Goal: Transaction & Acquisition: Book appointment/travel/reservation

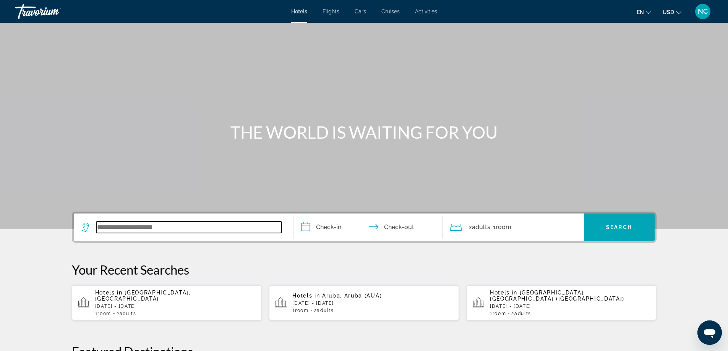
click at [112, 226] on input "Search widget" at bounding box center [188, 227] width 185 height 11
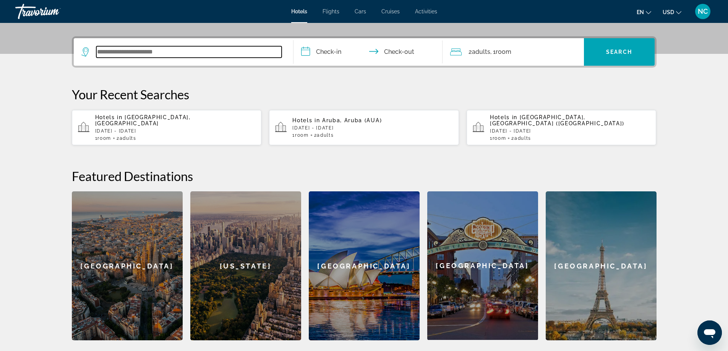
scroll to position [187, 0]
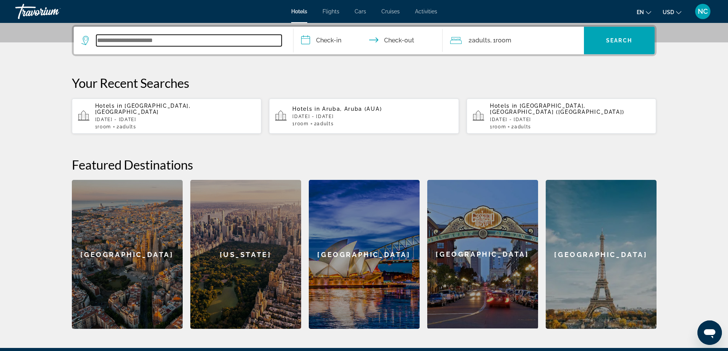
click at [125, 44] on input "Search widget" at bounding box center [188, 40] width 185 height 11
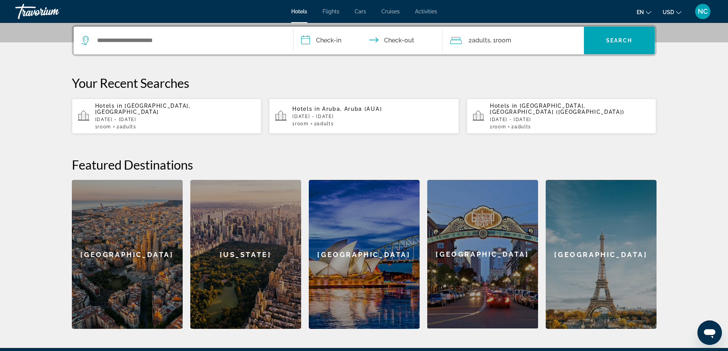
click at [118, 33] on div "Search widget" at bounding box center [183, 41] width 204 height 28
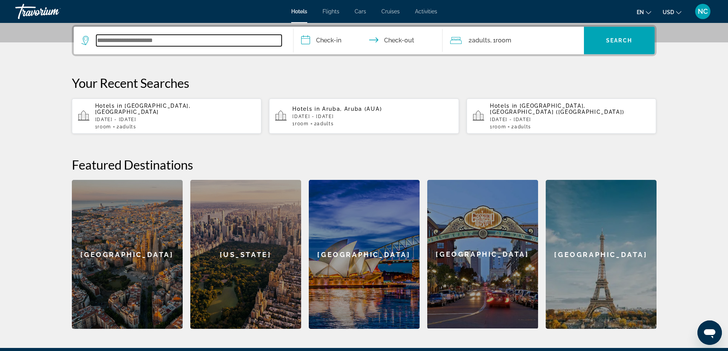
click at [112, 44] on input "Search widget" at bounding box center [188, 40] width 185 height 11
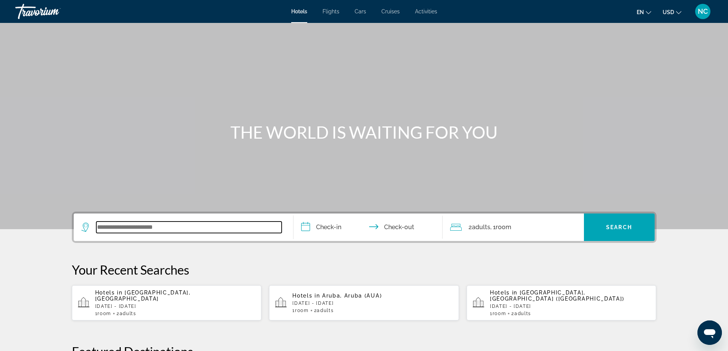
click at [113, 226] on input "Search widget" at bounding box center [188, 227] width 185 height 11
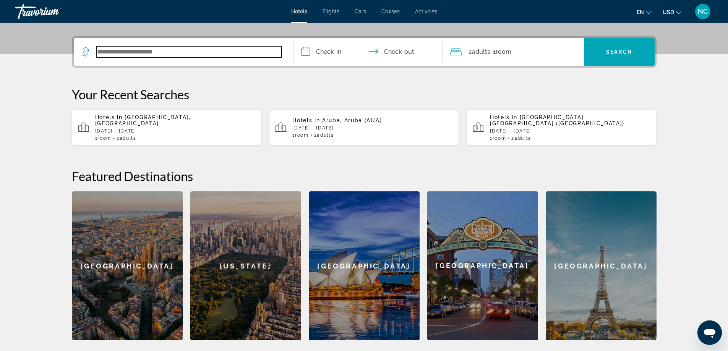
scroll to position [187, 0]
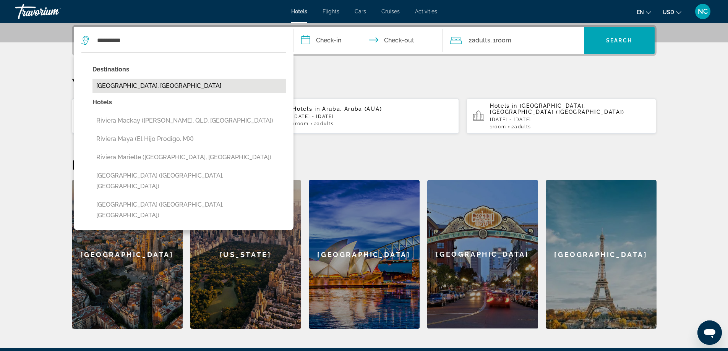
click at [143, 87] on button "[GEOGRAPHIC_DATA], [GEOGRAPHIC_DATA]" at bounding box center [189, 86] width 193 height 15
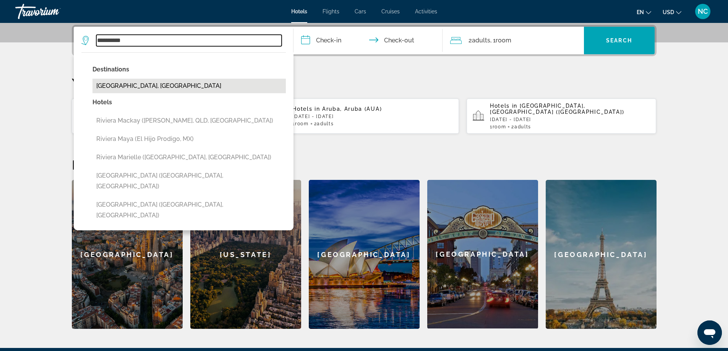
type input "**********"
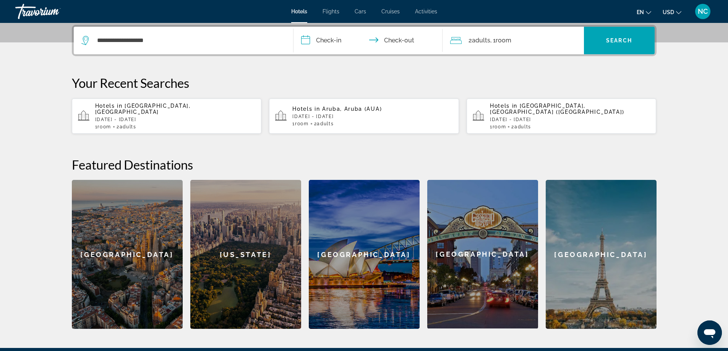
click at [343, 37] on input "**********" at bounding box center [370, 42] width 152 height 30
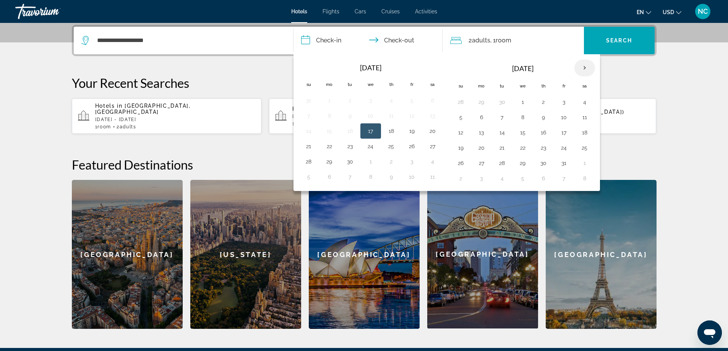
click at [584, 69] on th "Next month" at bounding box center [585, 68] width 21 height 17
click at [391, 116] on button "6" at bounding box center [391, 117] width 12 height 11
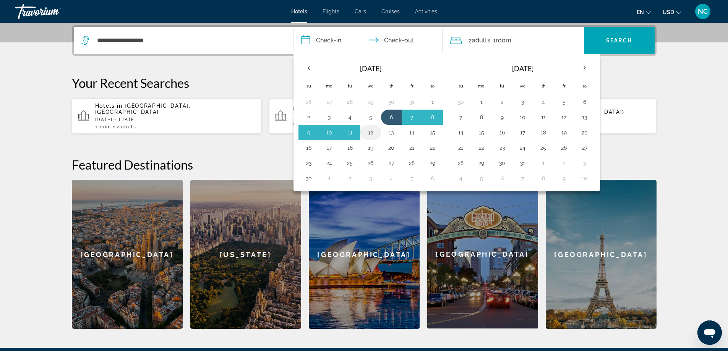
click at [372, 133] on button "12" at bounding box center [371, 132] width 12 height 11
type input "**********"
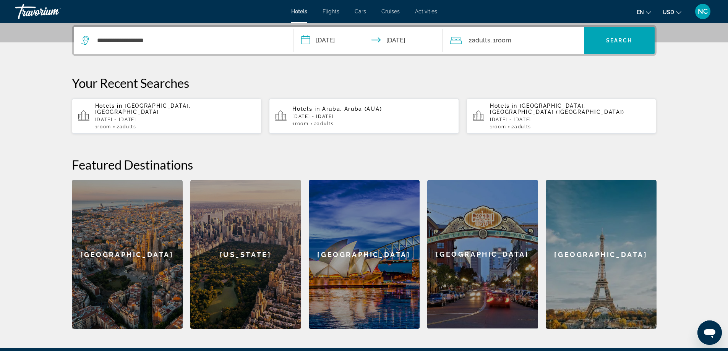
click at [505, 44] on span "Room" at bounding box center [504, 40] width 16 height 7
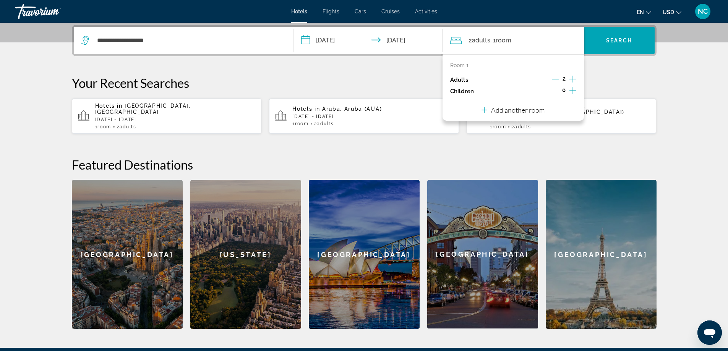
click at [572, 91] on icon "Increment children" at bounding box center [573, 90] width 7 height 9
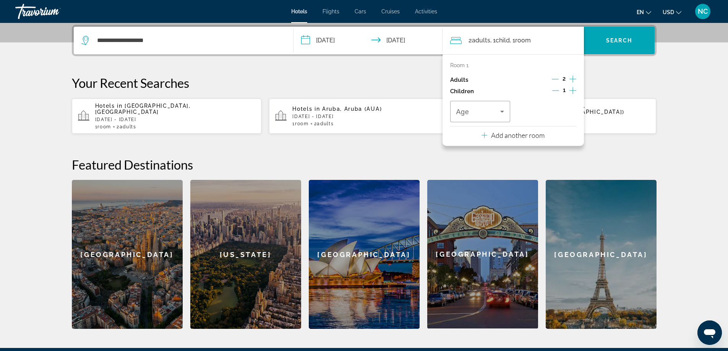
click at [572, 91] on icon "Increment children" at bounding box center [573, 90] width 7 height 9
click at [504, 111] on icon "Travelers: 2 adults, 2 children" at bounding box center [503, 112] width 4 height 2
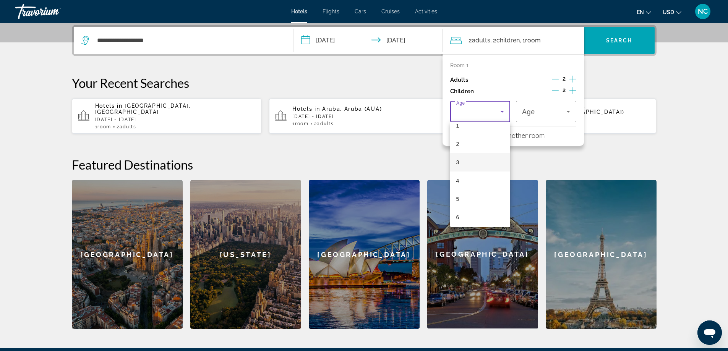
scroll to position [38, 0]
click at [468, 208] on mat-option "6" at bounding box center [480, 206] width 60 height 18
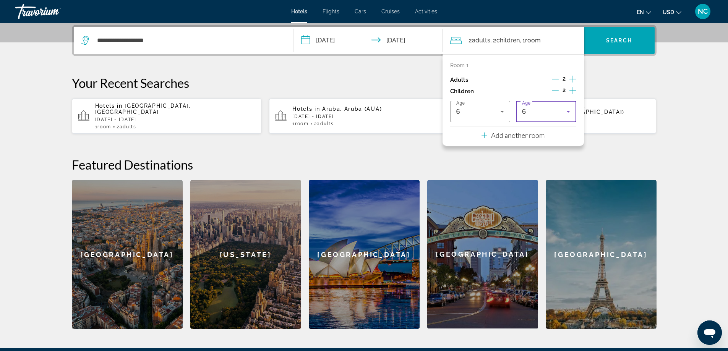
click at [569, 111] on icon "Travelers: 2 adults, 2 children" at bounding box center [568, 111] width 9 height 9
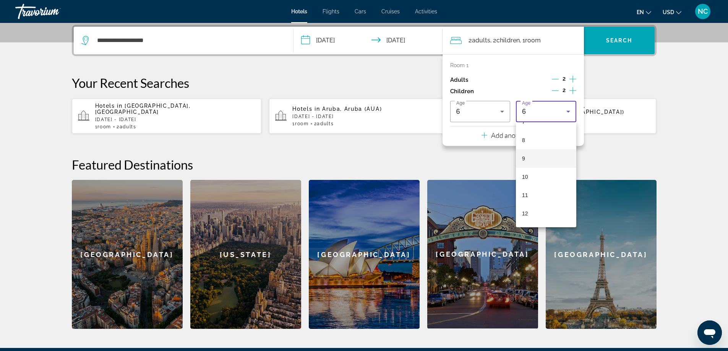
scroll to position [103, 0]
click at [531, 158] on mat-option "7" at bounding box center [546, 160] width 60 height 18
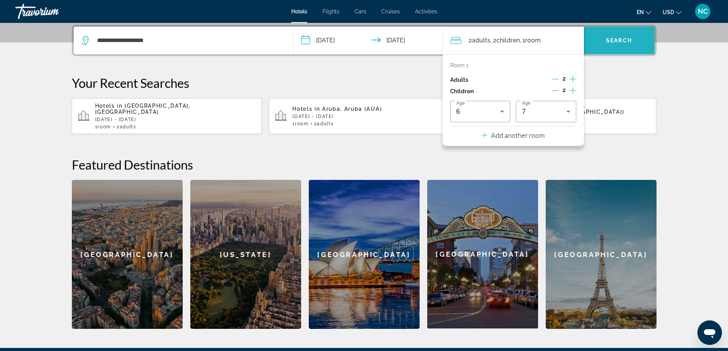
click at [623, 37] on span "Search widget" at bounding box center [619, 40] width 71 height 18
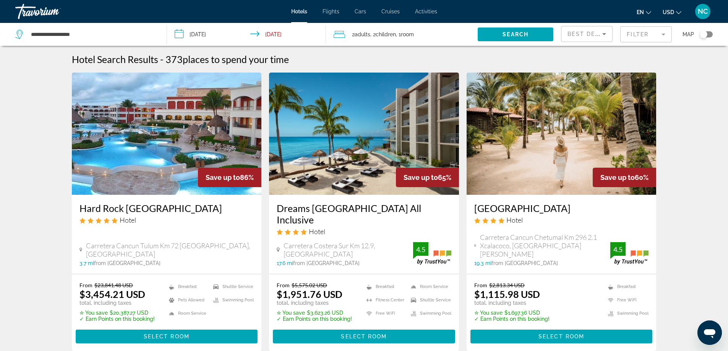
click at [662, 34] on mat-form-field "Filter" at bounding box center [647, 34] width 52 height 16
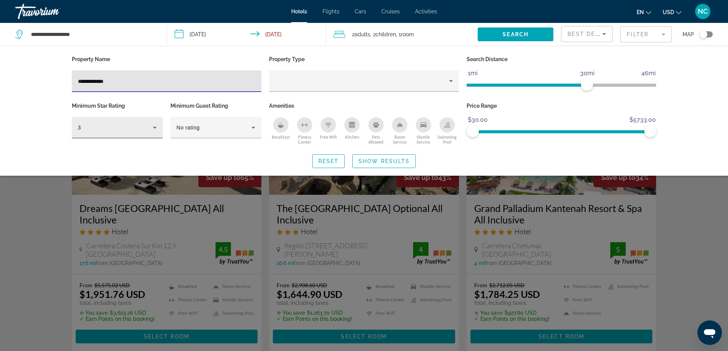
type input "**********"
click at [156, 128] on icon "Hotel Filters" at bounding box center [154, 127] width 9 height 9
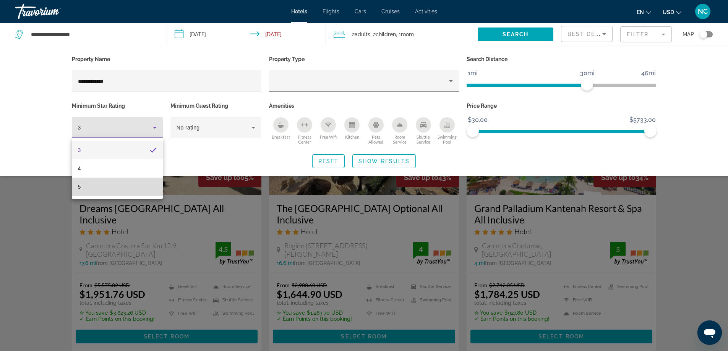
click at [115, 191] on mat-option "5" at bounding box center [117, 187] width 91 height 18
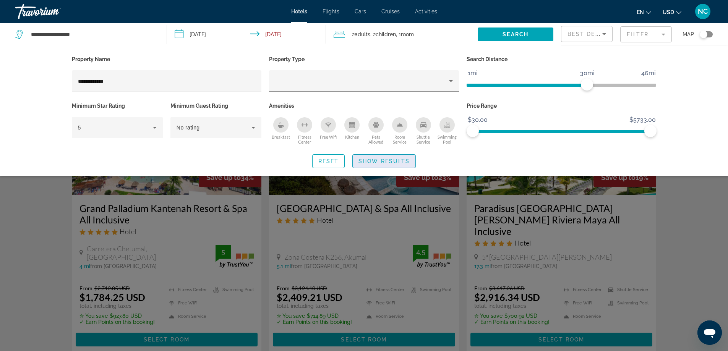
click at [376, 162] on span "Show Results" at bounding box center [384, 161] width 51 height 6
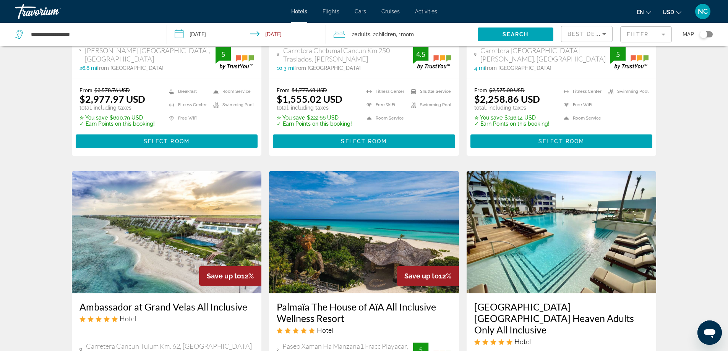
scroll to position [306, 0]
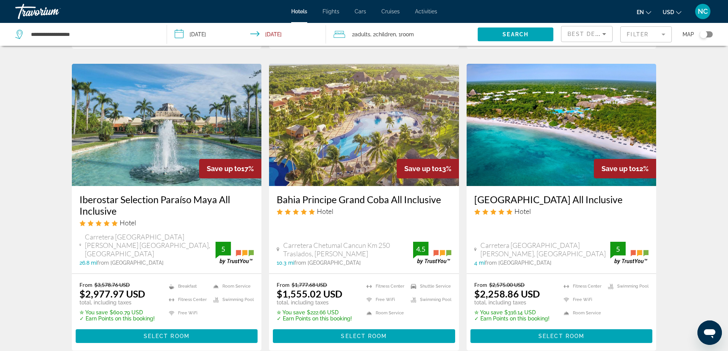
click at [563, 122] on img "Main content" at bounding box center [562, 125] width 190 height 122
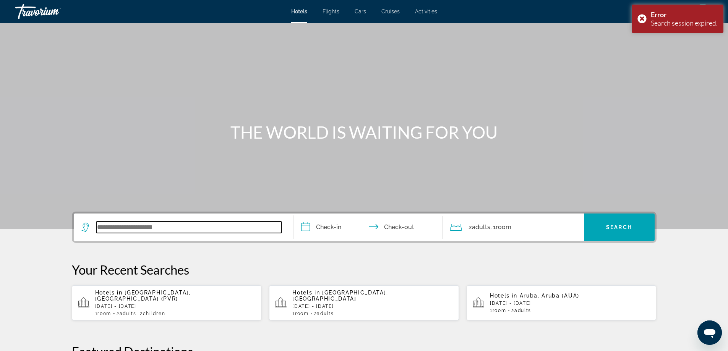
click at [118, 225] on input "Search widget" at bounding box center [188, 227] width 185 height 11
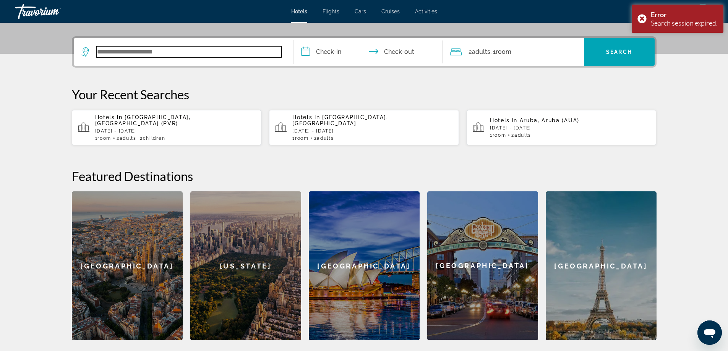
scroll to position [187, 0]
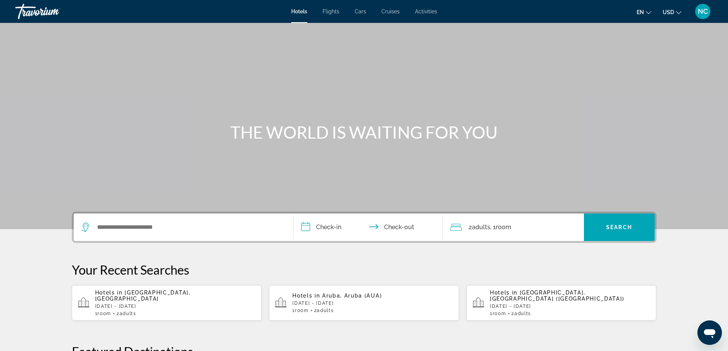
click at [115, 221] on div "Search widget" at bounding box center [183, 228] width 204 height 28
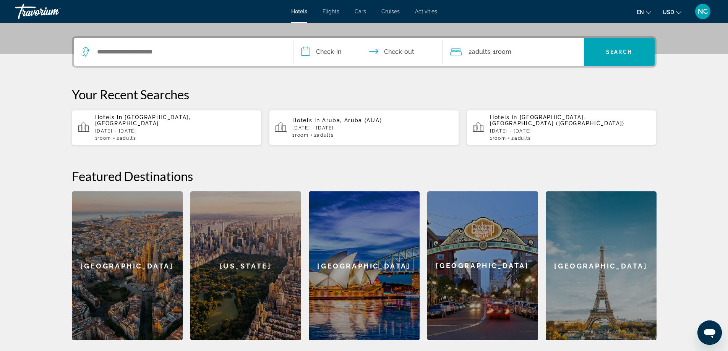
scroll to position [187, 0]
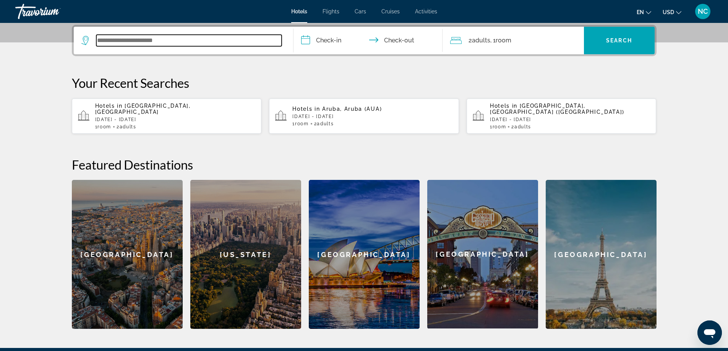
click at [110, 39] on input "Search widget" at bounding box center [188, 40] width 185 height 11
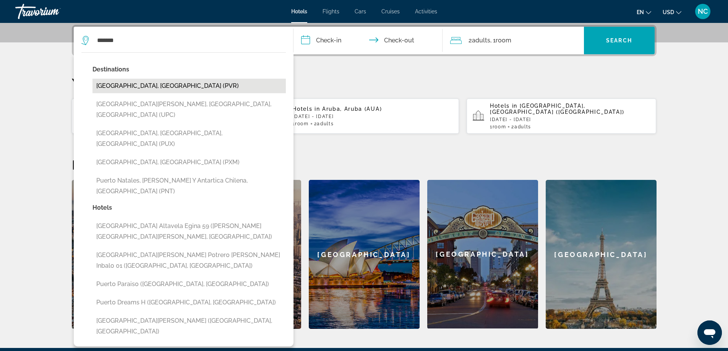
click at [168, 87] on button "[GEOGRAPHIC_DATA], [GEOGRAPHIC_DATA] (PVR)" at bounding box center [189, 86] width 193 height 15
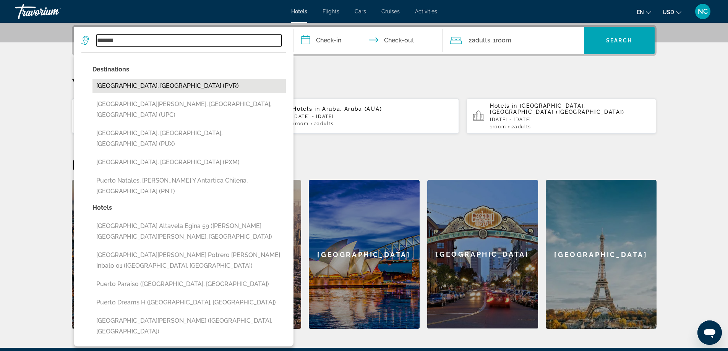
type input "**********"
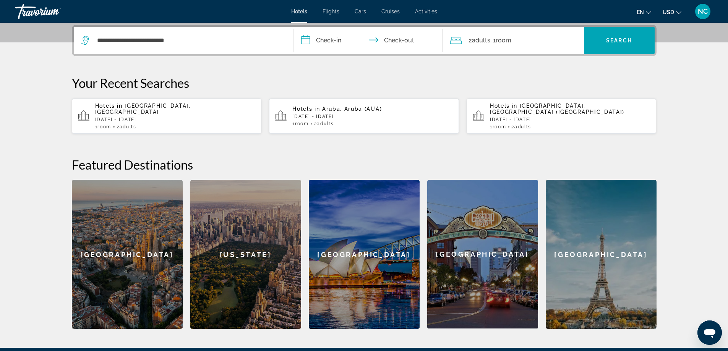
click at [309, 41] on input "**********" at bounding box center [370, 42] width 152 height 30
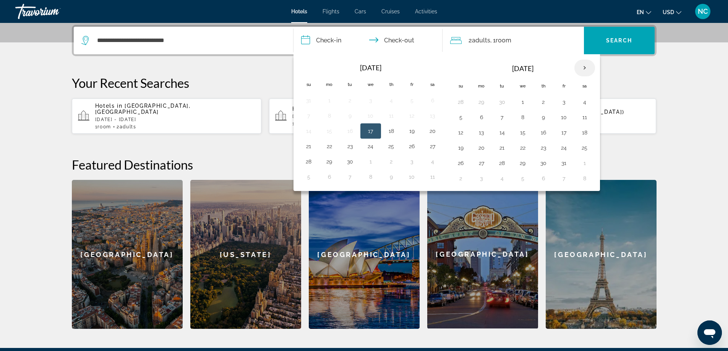
click at [581, 67] on th "Next month" at bounding box center [585, 68] width 21 height 17
click at [390, 116] on button "6" at bounding box center [391, 117] width 12 height 11
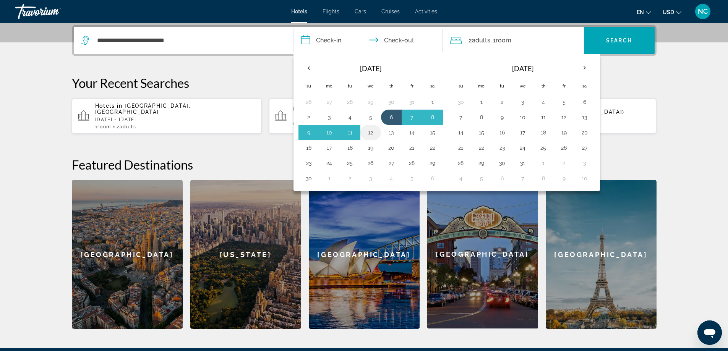
click at [369, 132] on button "12" at bounding box center [371, 132] width 12 height 11
type input "**********"
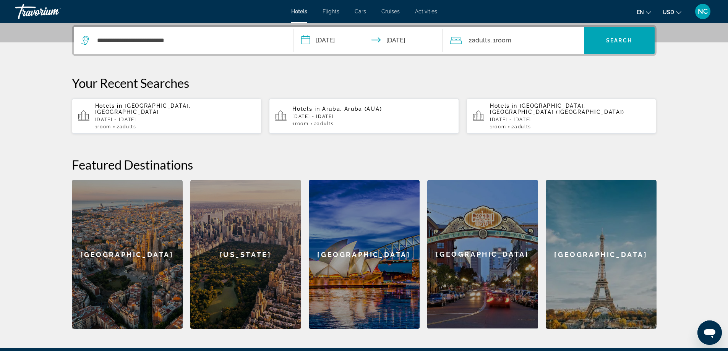
click at [509, 42] on span "Room" at bounding box center [504, 40] width 16 height 7
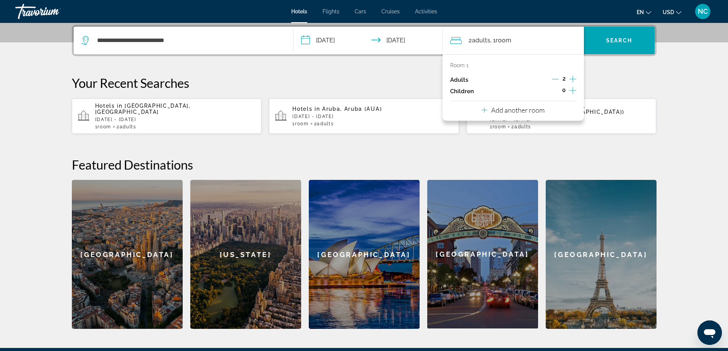
click at [572, 91] on icon "Increment children" at bounding box center [573, 90] width 7 height 9
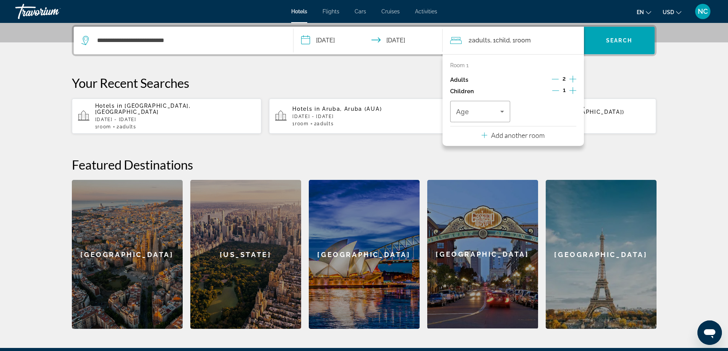
click at [572, 91] on icon "Increment children" at bounding box center [573, 90] width 7 height 9
click at [502, 111] on icon "Travelers: 2 adults, 2 children" at bounding box center [503, 112] width 4 height 2
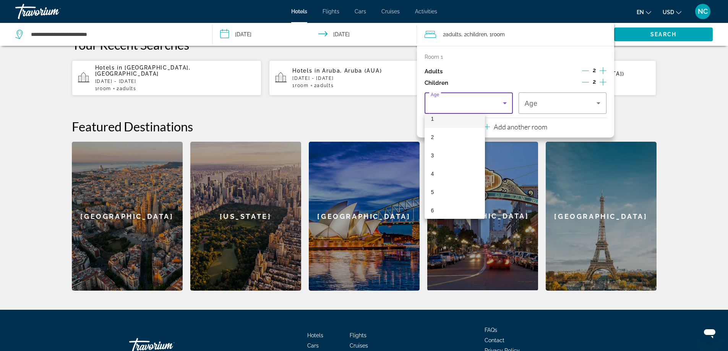
scroll to position [76, 0]
click at [433, 159] on span "6" at bounding box center [432, 159] width 3 height 9
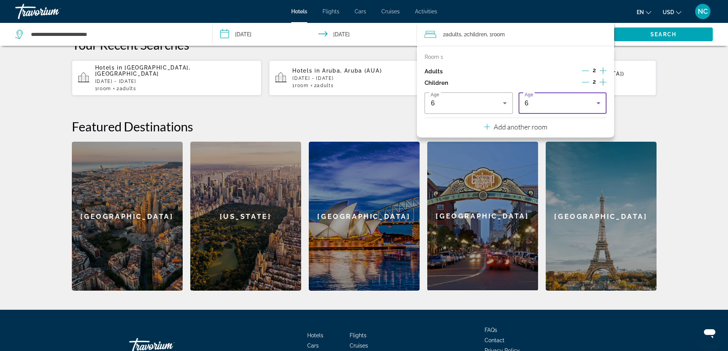
click at [597, 104] on icon "Travelers: 2 adults, 2 children" at bounding box center [598, 103] width 9 height 9
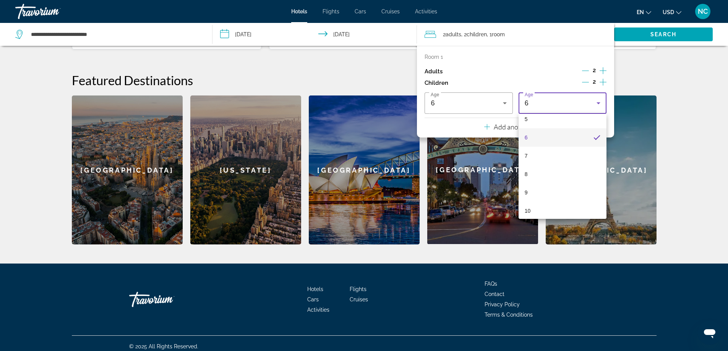
scroll to position [103, 0]
click at [556, 153] on mat-option "7" at bounding box center [563, 152] width 88 height 18
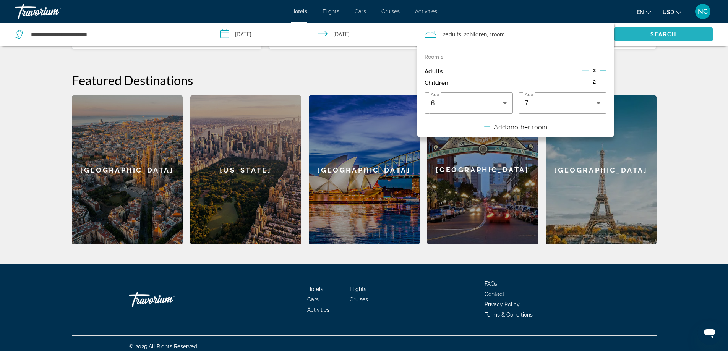
click at [660, 29] on span "Search widget" at bounding box center [663, 34] width 99 height 18
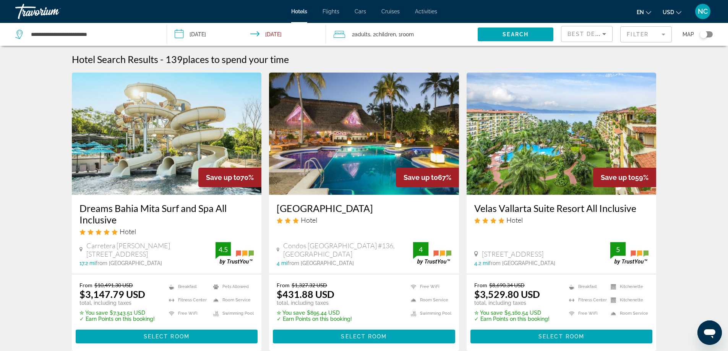
click at [665, 35] on mat-form-field "Filter" at bounding box center [647, 34] width 52 height 16
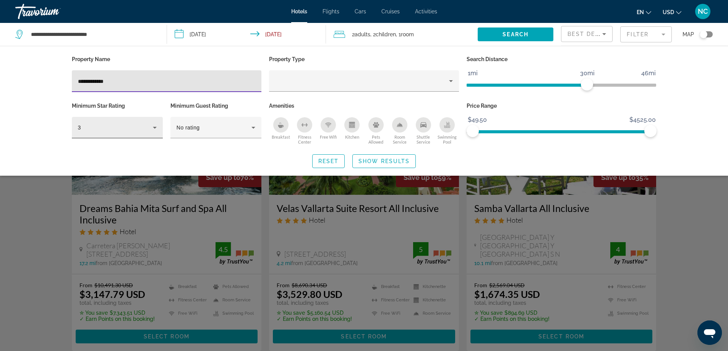
type input "**********"
click at [154, 126] on icon "Hotel Filters" at bounding box center [154, 127] width 9 height 9
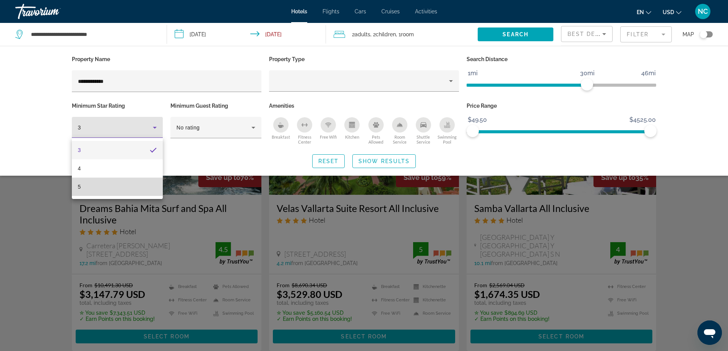
click at [101, 187] on mat-option "5" at bounding box center [117, 187] width 91 height 18
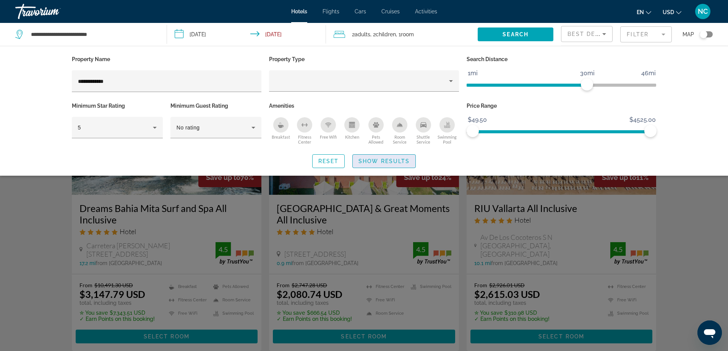
click at [397, 159] on span "Show Results" at bounding box center [384, 161] width 51 height 6
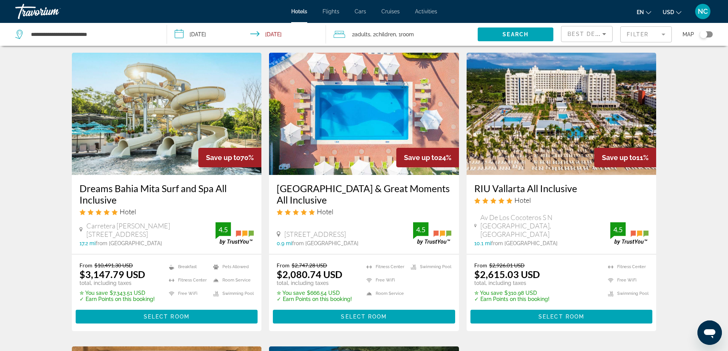
scroll to position [38, 0]
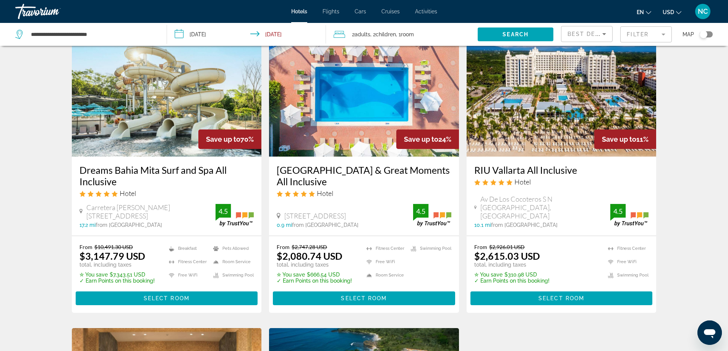
click at [179, 102] on img "Main content" at bounding box center [167, 95] width 190 height 122
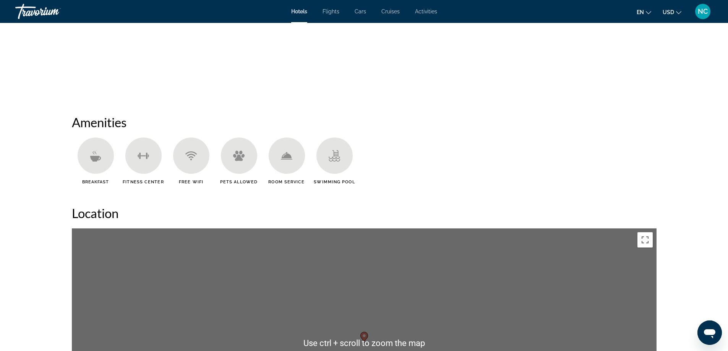
scroll to position [688, 0]
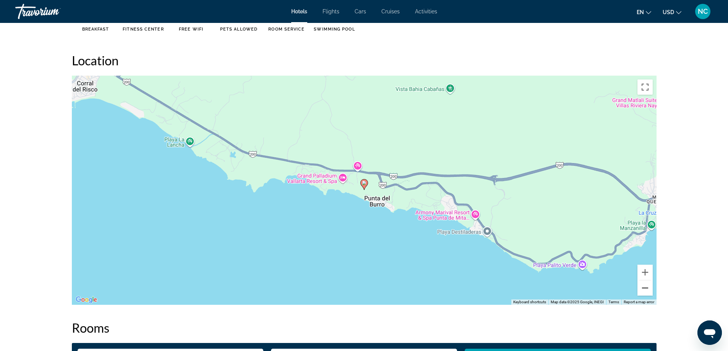
click at [647, 291] on button "Zoom out" at bounding box center [645, 288] width 15 height 15
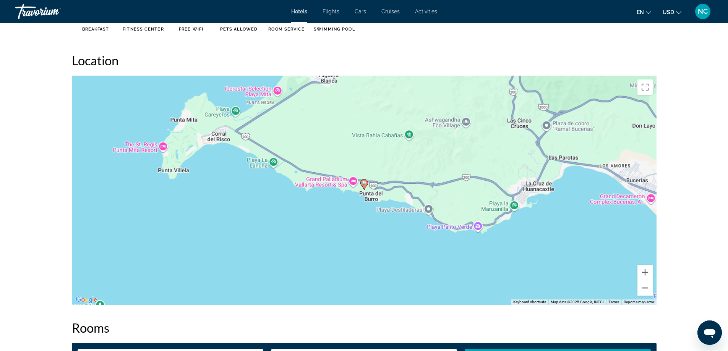
click at [647, 291] on button "Zoom out" at bounding box center [645, 288] width 15 height 15
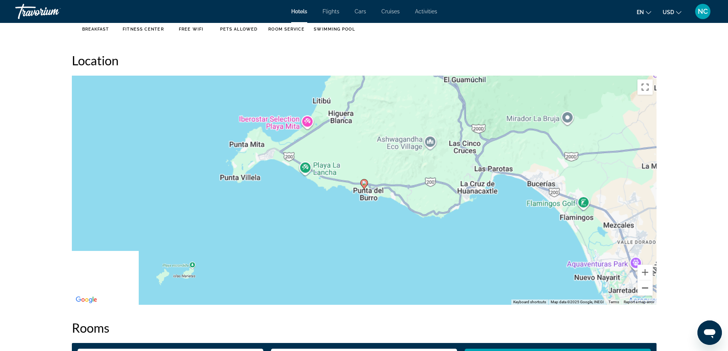
click at [647, 291] on button "Zoom out" at bounding box center [645, 288] width 15 height 15
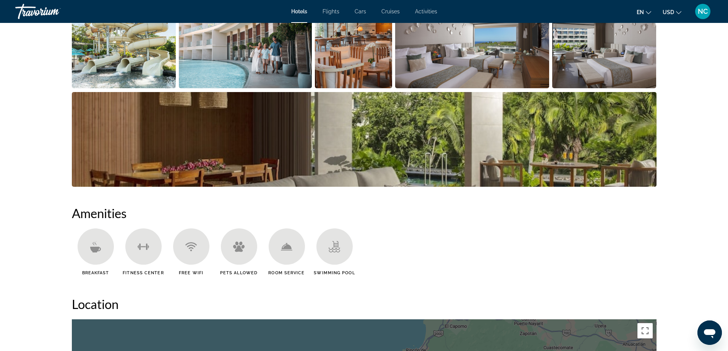
scroll to position [306, 0]
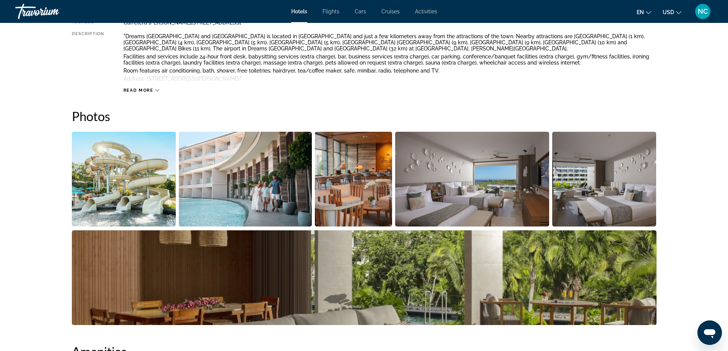
click at [124, 166] on img "Open full-screen image slider" at bounding box center [124, 179] width 104 height 95
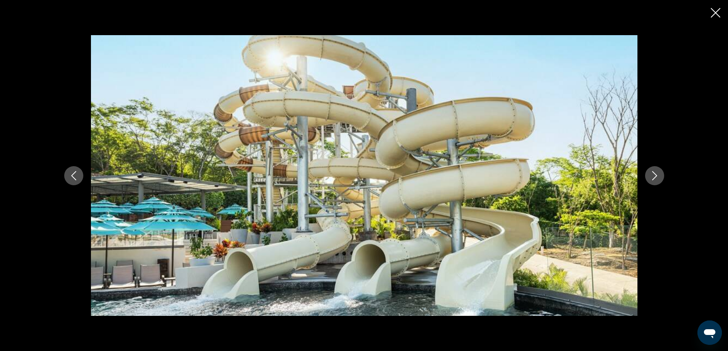
click at [654, 172] on icon "Next image" at bounding box center [654, 175] width 9 height 9
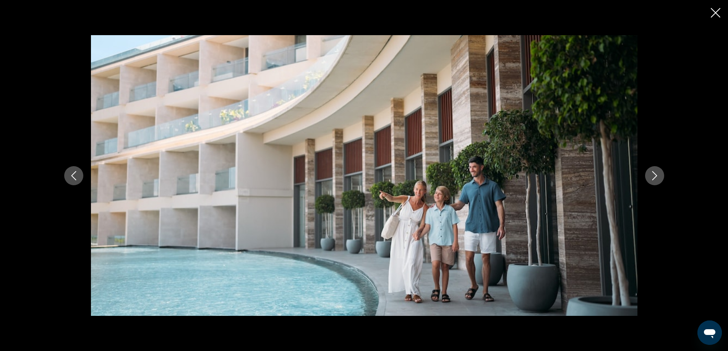
click at [654, 176] on icon "Next image" at bounding box center [654, 175] width 9 height 9
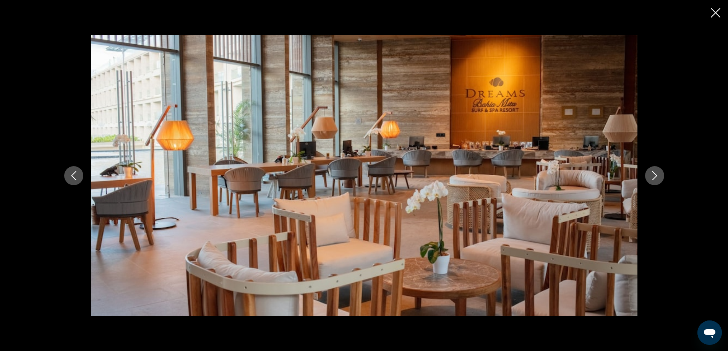
click at [654, 176] on icon "Next image" at bounding box center [654, 175] width 9 height 9
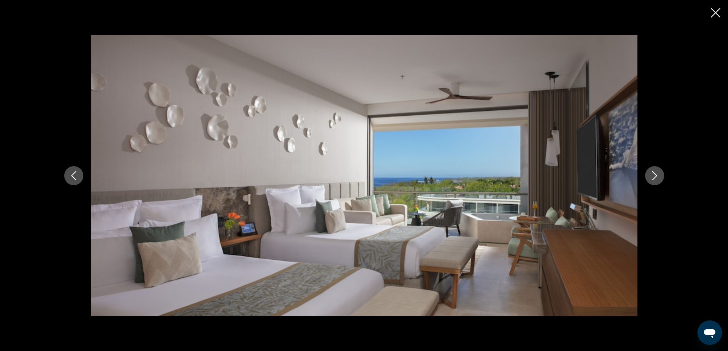
click at [654, 176] on icon "Next image" at bounding box center [654, 175] width 9 height 9
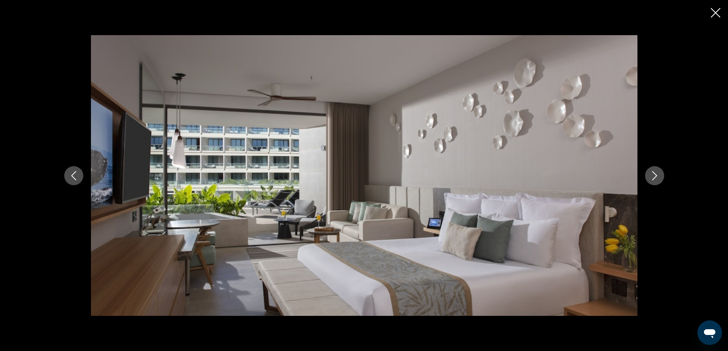
click at [652, 177] on icon "Next image" at bounding box center [654, 175] width 9 height 9
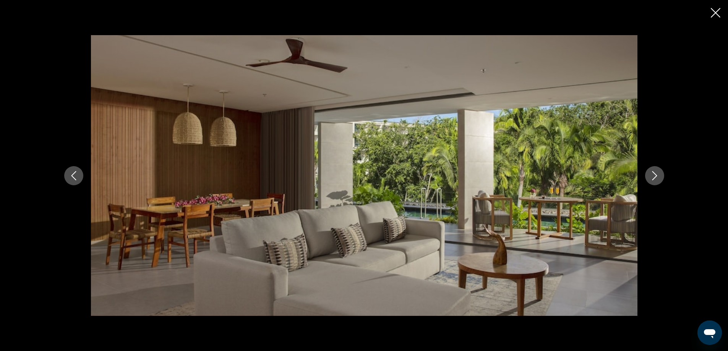
click at [652, 177] on icon "Next image" at bounding box center [654, 175] width 9 height 9
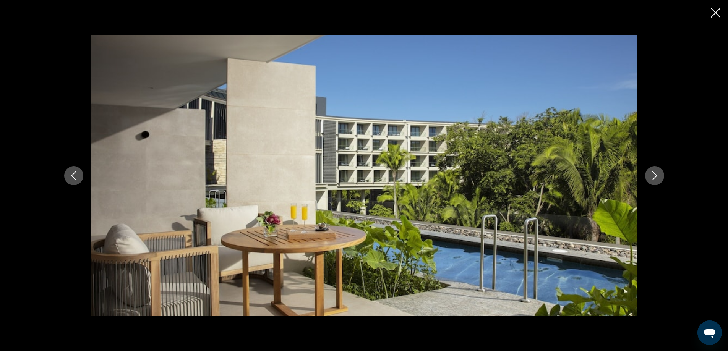
click at [652, 177] on icon "Next image" at bounding box center [654, 175] width 9 height 9
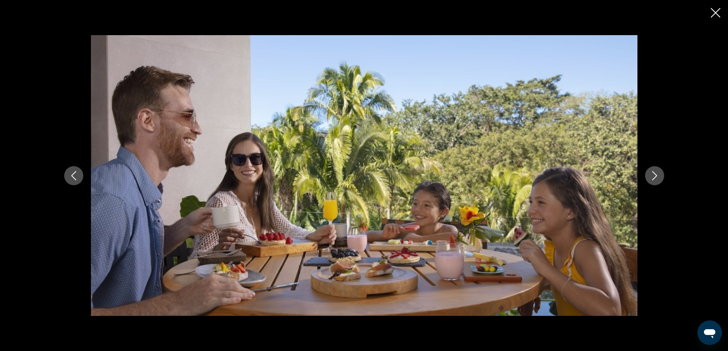
click at [652, 177] on icon "Next image" at bounding box center [654, 175] width 9 height 9
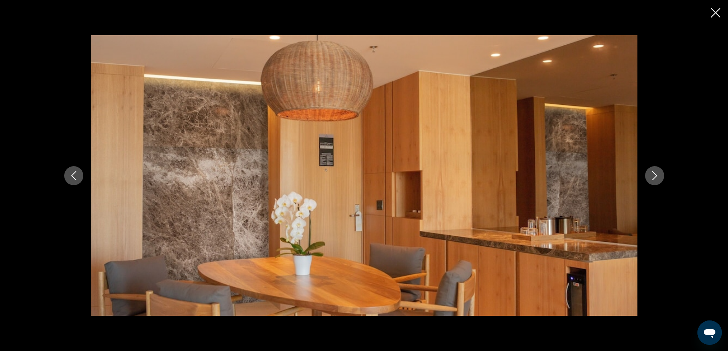
click at [652, 177] on icon "Next image" at bounding box center [654, 175] width 9 height 9
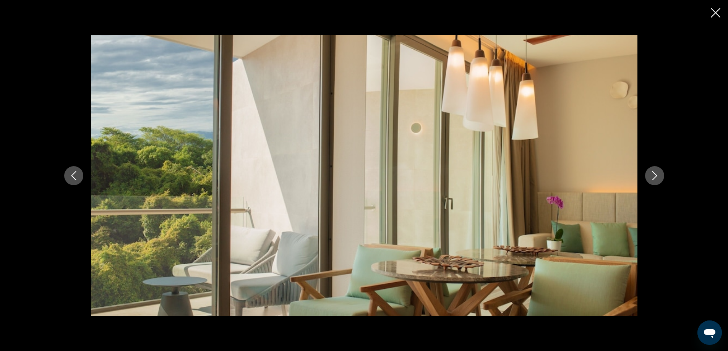
click at [652, 177] on icon "Next image" at bounding box center [654, 175] width 9 height 9
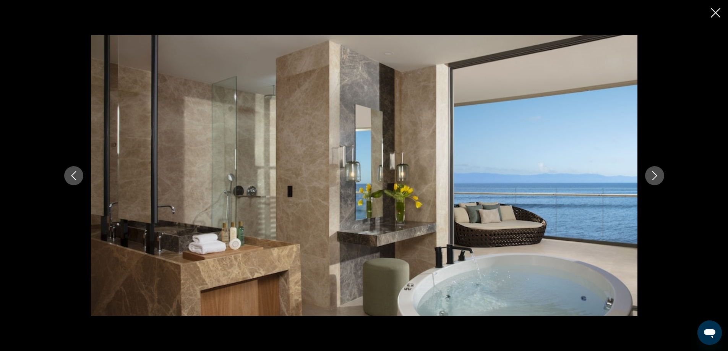
click at [652, 177] on icon "Next image" at bounding box center [654, 175] width 9 height 9
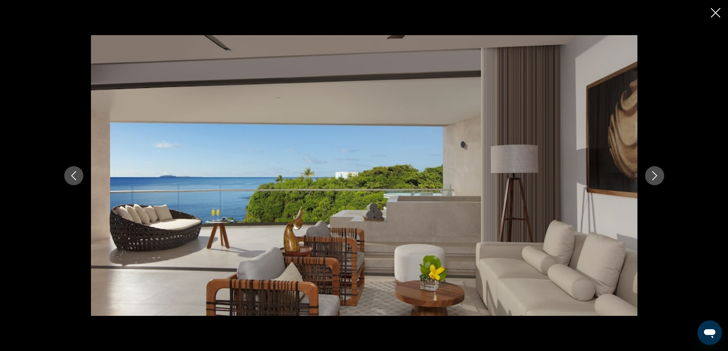
click at [652, 177] on icon "Next image" at bounding box center [654, 175] width 9 height 9
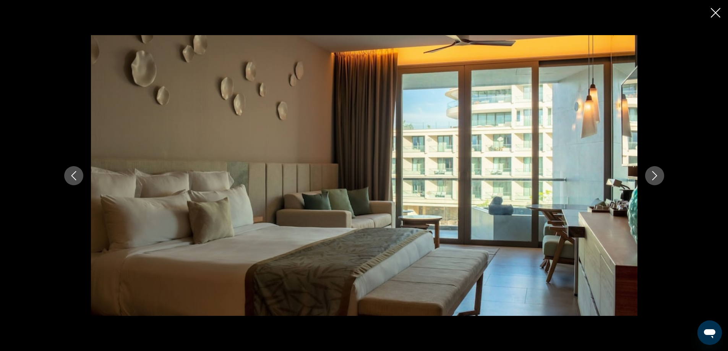
click at [655, 176] on icon "Next image" at bounding box center [654, 175] width 9 height 9
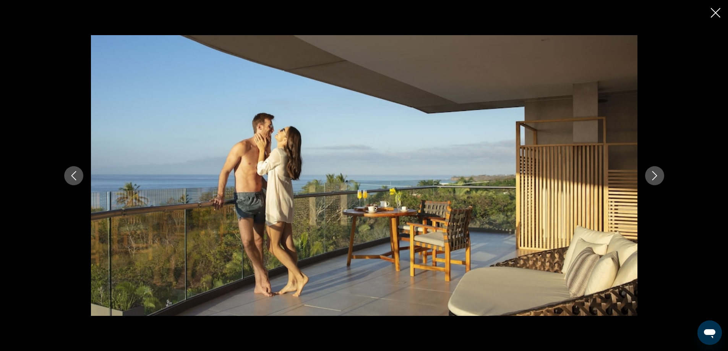
click at [655, 176] on icon "Next image" at bounding box center [654, 175] width 9 height 9
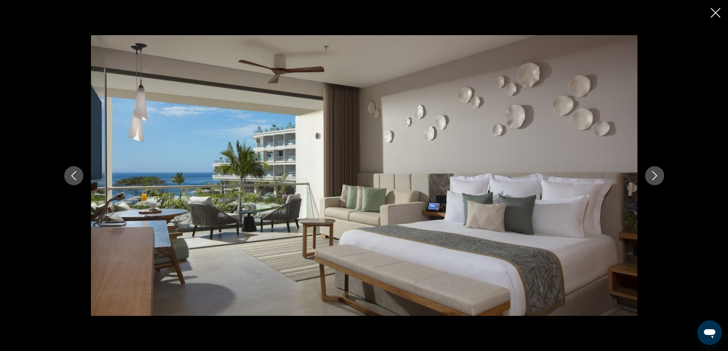
click at [655, 176] on icon "Next image" at bounding box center [654, 175] width 9 height 9
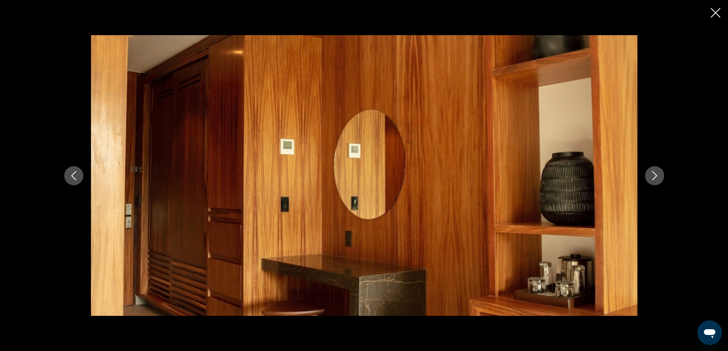
click at [655, 176] on icon "Next image" at bounding box center [654, 175] width 9 height 9
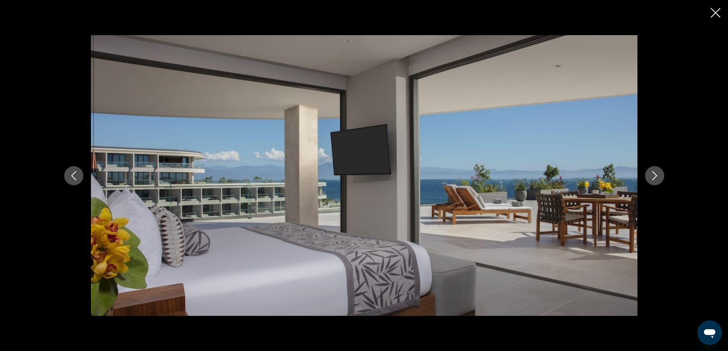
click at [655, 176] on icon "Next image" at bounding box center [654, 175] width 9 height 9
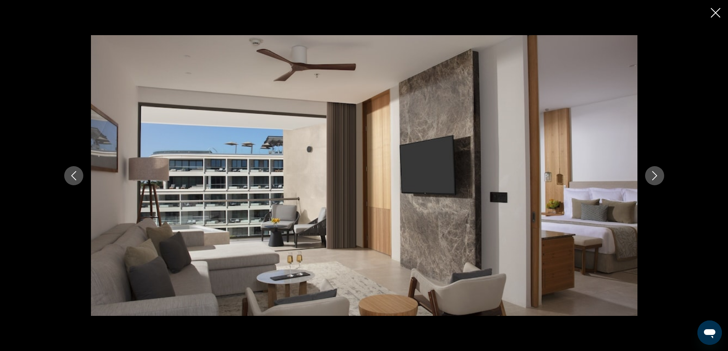
click at [655, 176] on icon "Next image" at bounding box center [654, 175] width 9 height 9
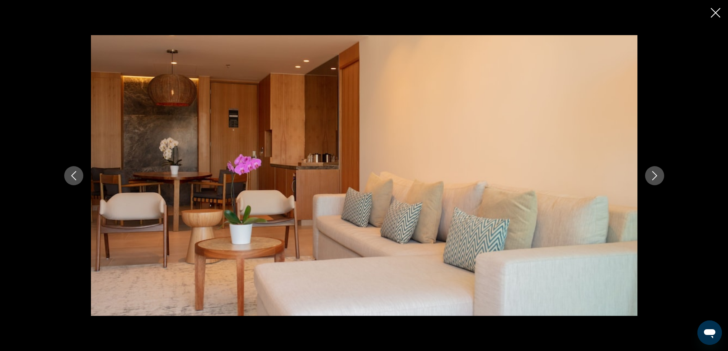
click at [655, 176] on icon "Next image" at bounding box center [654, 175] width 9 height 9
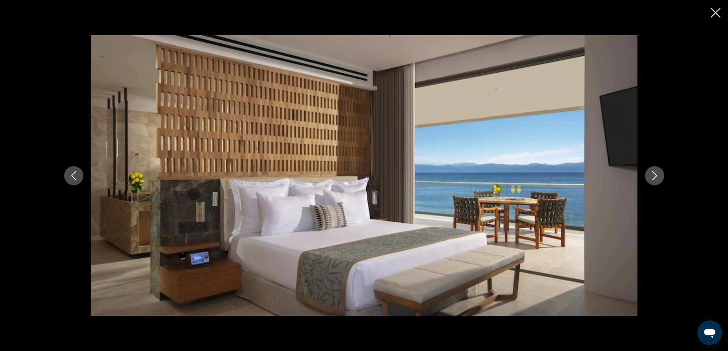
click at [655, 176] on icon "Next image" at bounding box center [654, 175] width 9 height 9
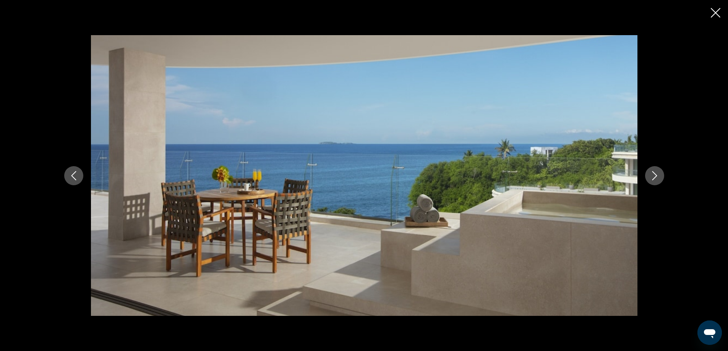
click at [655, 176] on icon "Next image" at bounding box center [654, 175] width 9 height 9
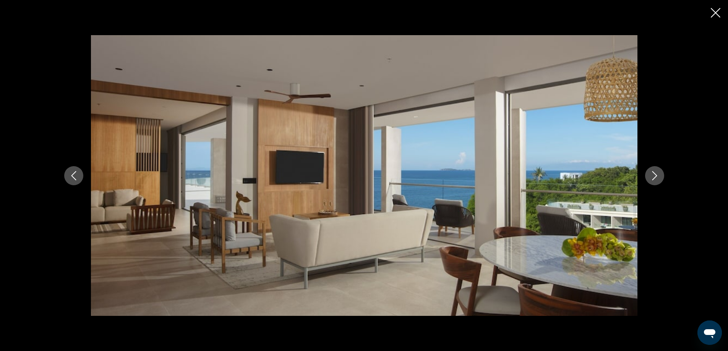
click at [655, 176] on icon "Next image" at bounding box center [654, 175] width 9 height 9
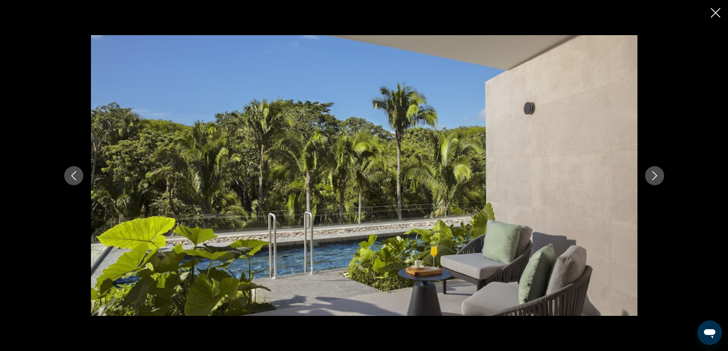
click at [655, 176] on icon "Next image" at bounding box center [654, 175] width 9 height 9
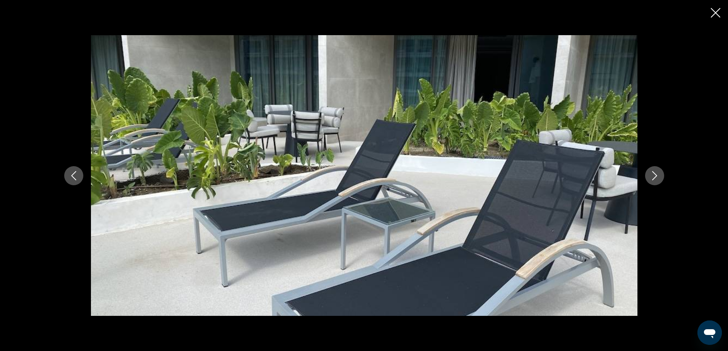
click at [655, 176] on icon "Next image" at bounding box center [654, 175] width 9 height 9
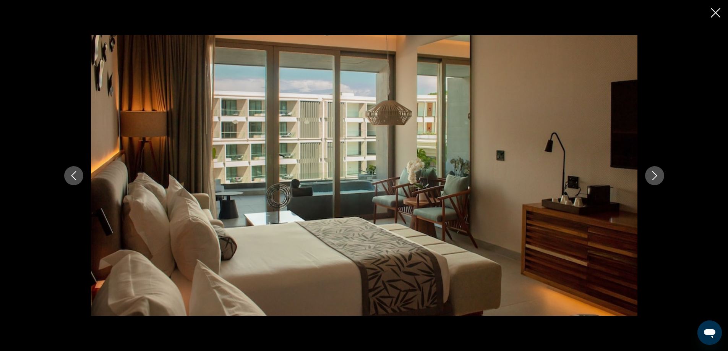
click at [655, 176] on icon "Next image" at bounding box center [654, 175] width 9 height 9
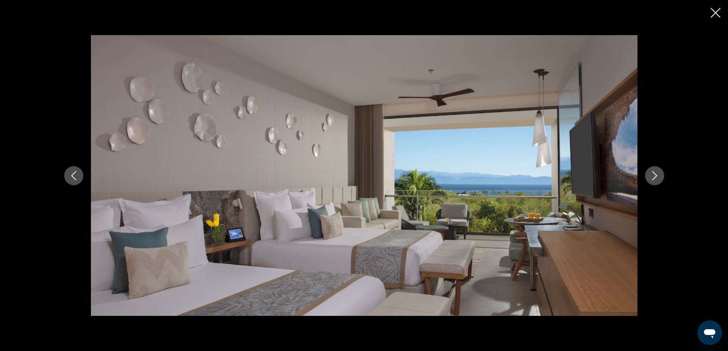
click at [655, 176] on icon "Next image" at bounding box center [654, 175] width 9 height 9
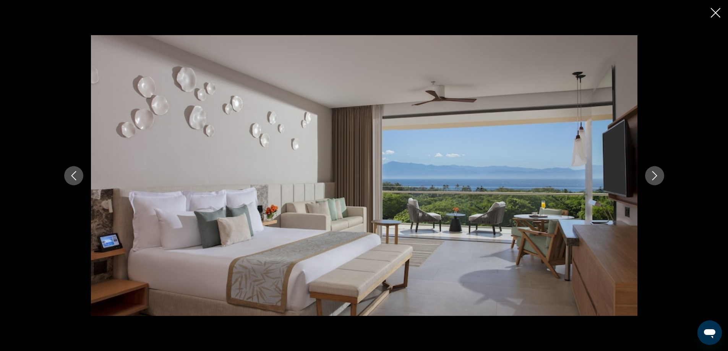
click at [655, 176] on icon "Next image" at bounding box center [654, 175] width 9 height 9
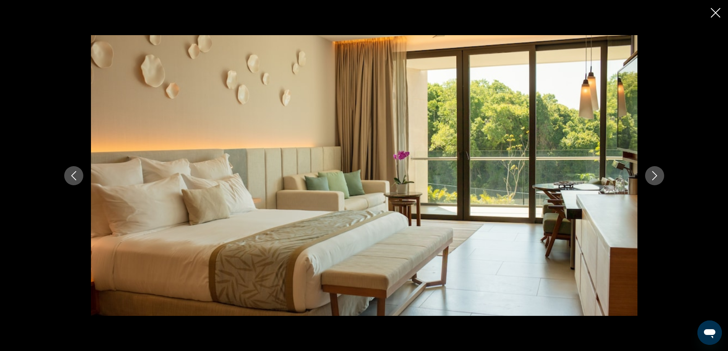
click at [655, 176] on icon "Next image" at bounding box center [654, 175] width 9 height 9
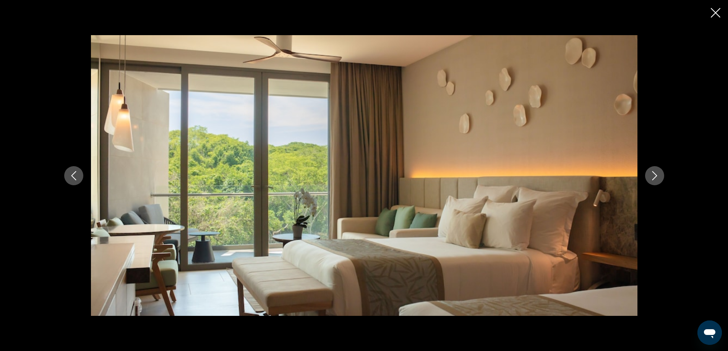
click at [658, 176] on icon "Next image" at bounding box center [654, 175] width 9 height 9
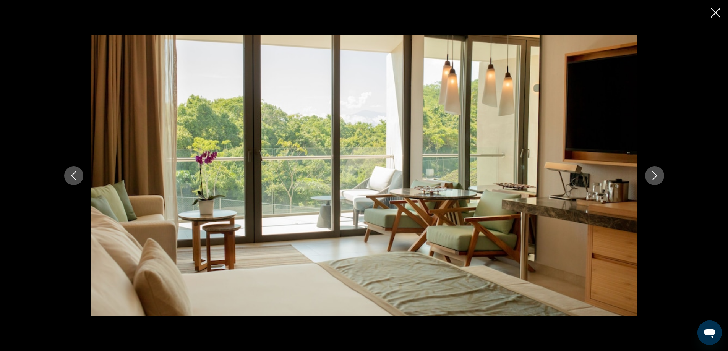
click at [658, 176] on icon "Next image" at bounding box center [654, 175] width 9 height 9
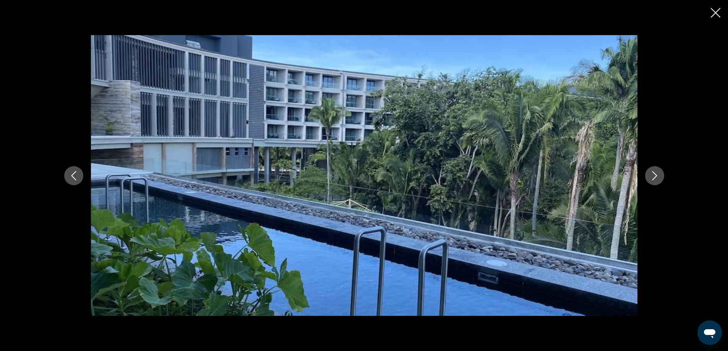
click at [658, 176] on icon "Next image" at bounding box center [654, 175] width 9 height 9
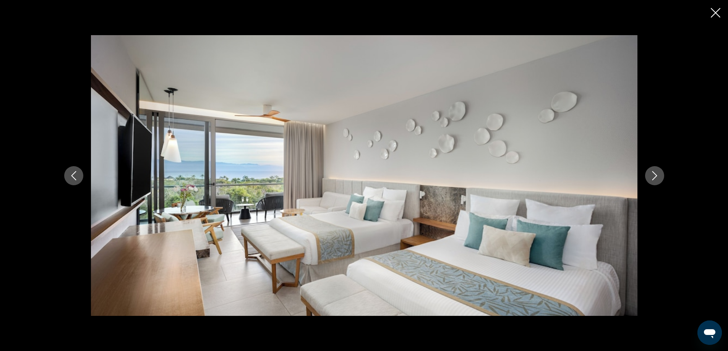
click at [658, 176] on icon "Next image" at bounding box center [654, 175] width 9 height 9
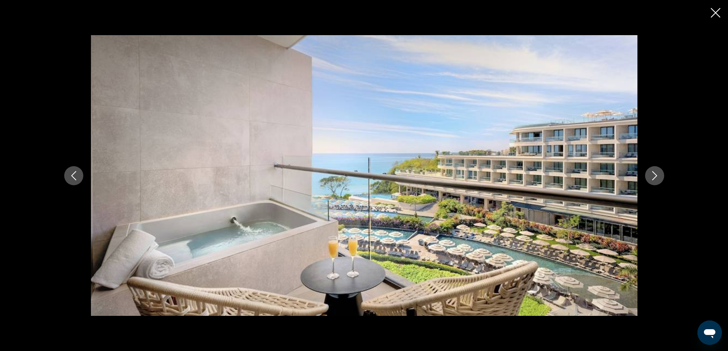
click at [658, 176] on icon "Next image" at bounding box center [654, 175] width 9 height 9
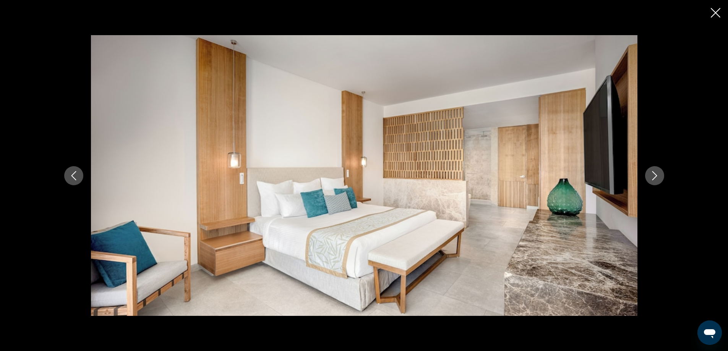
click at [658, 176] on icon "Next image" at bounding box center [654, 175] width 9 height 9
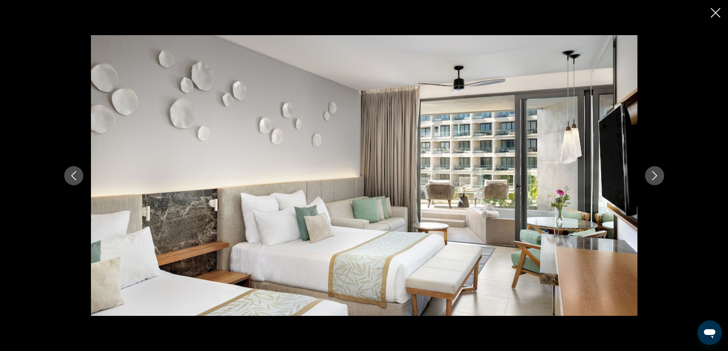
click at [658, 176] on icon "Next image" at bounding box center [654, 175] width 9 height 9
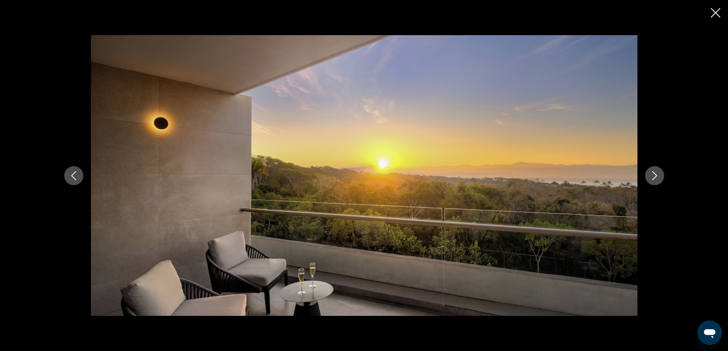
click at [661, 173] on button "Next image" at bounding box center [654, 175] width 19 height 19
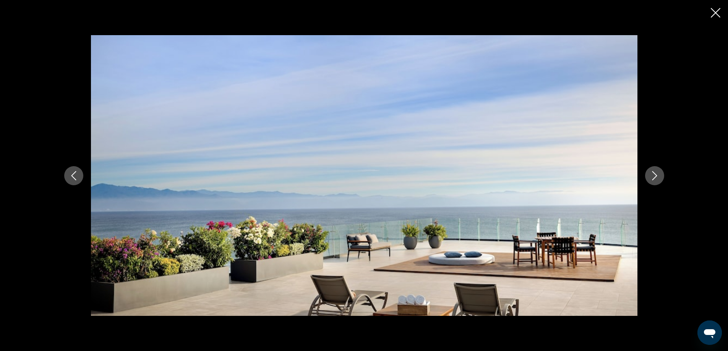
click at [654, 177] on icon "Next image" at bounding box center [654, 175] width 9 height 9
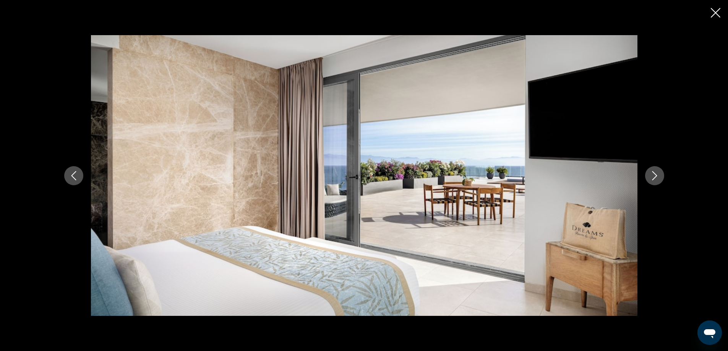
click at [657, 176] on icon "Next image" at bounding box center [654, 175] width 5 height 9
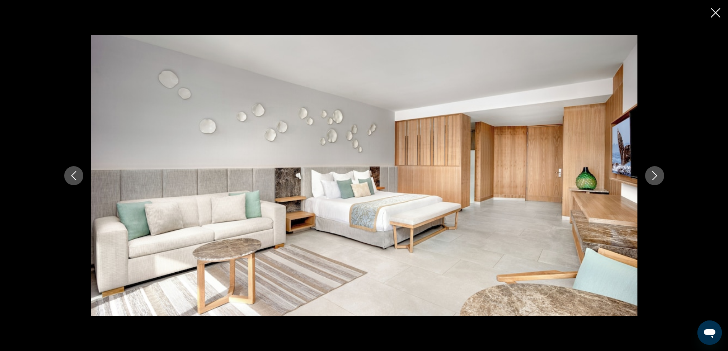
click at [657, 176] on icon "Next image" at bounding box center [654, 175] width 5 height 9
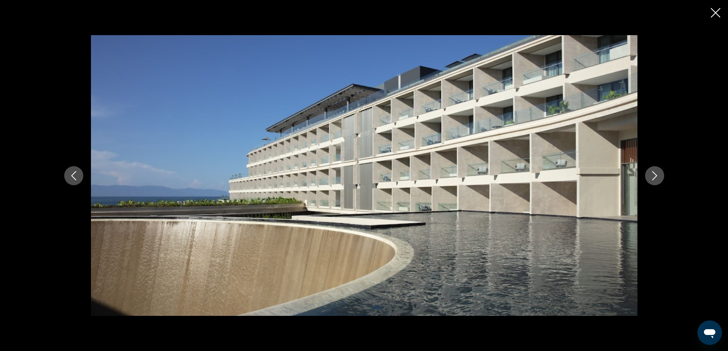
click at [657, 176] on icon "Next image" at bounding box center [654, 175] width 5 height 9
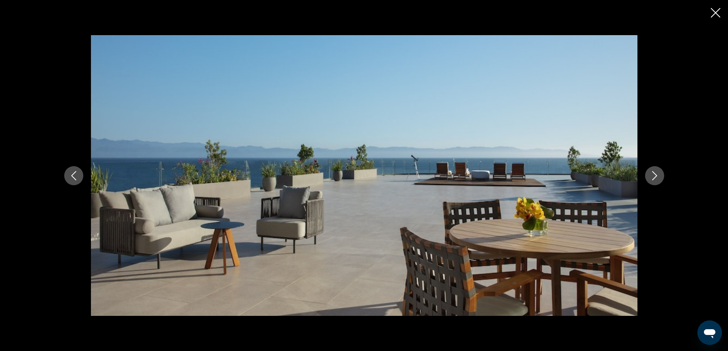
click at [657, 176] on icon "Next image" at bounding box center [654, 175] width 5 height 9
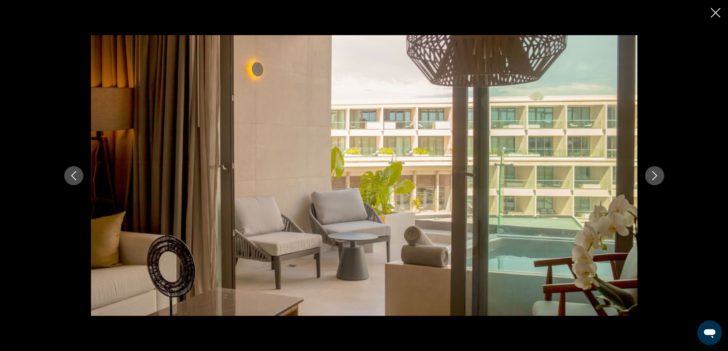
click at [657, 176] on icon "Next image" at bounding box center [654, 175] width 5 height 9
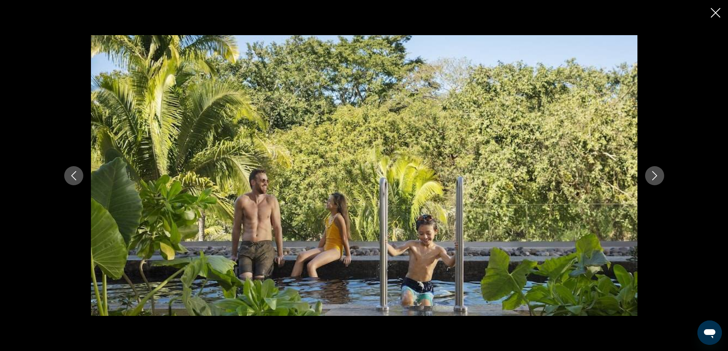
click at [657, 176] on icon "Next image" at bounding box center [654, 175] width 5 height 9
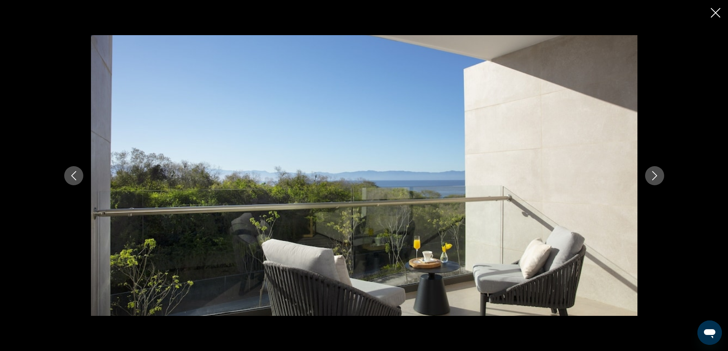
click at [657, 176] on icon "Next image" at bounding box center [654, 175] width 5 height 9
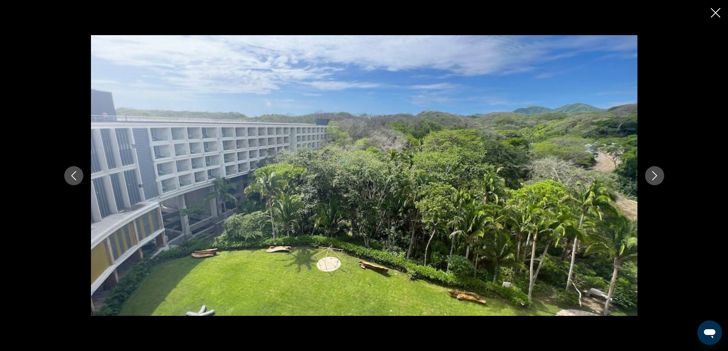
click at [657, 176] on icon "Next image" at bounding box center [654, 175] width 5 height 9
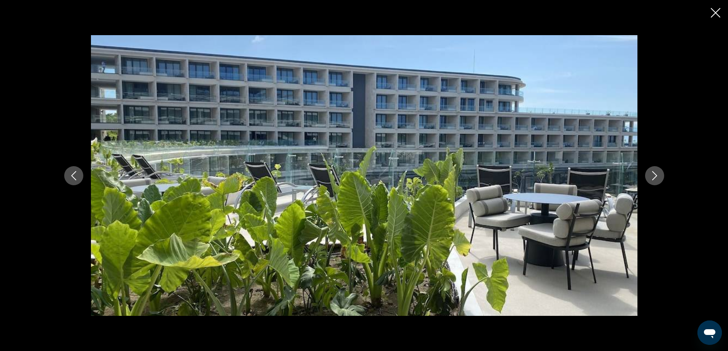
click at [657, 176] on icon "Next image" at bounding box center [654, 175] width 5 height 9
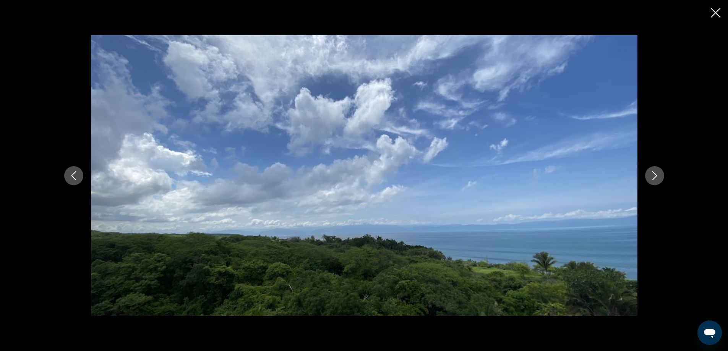
click at [657, 176] on icon "Next image" at bounding box center [654, 175] width 5 height 9
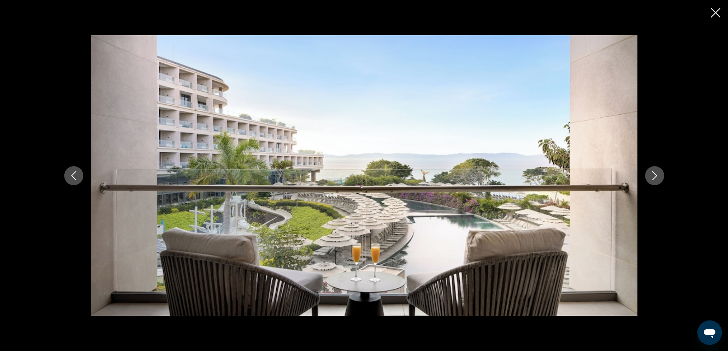
click at [657, 176] on icon "Next image" at bounding box center [654, 175] width 5 height 9
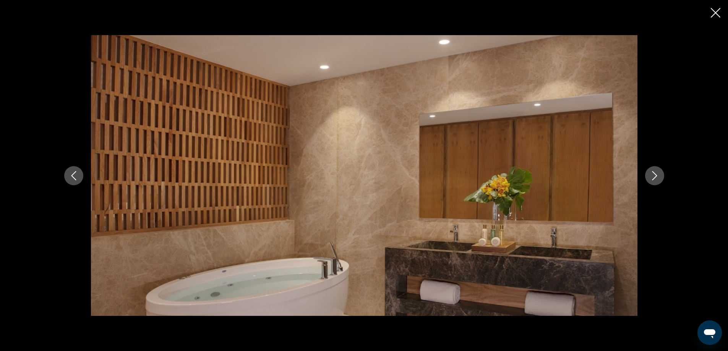
click at [657, 176] on icon "Next image" at bounding box center [654, 175] width 5 height 9
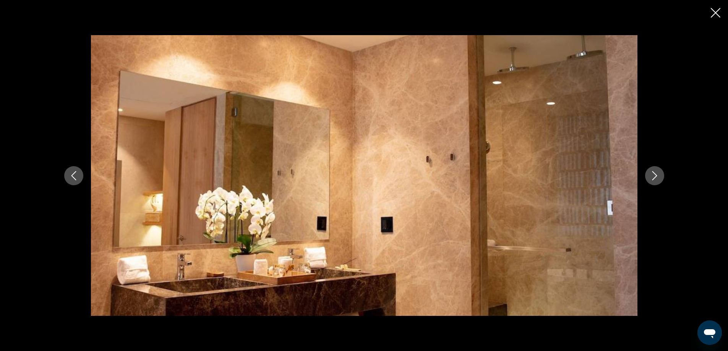
click at [657, 176] on icon "Next image" at bounding box center [654, 175] width 5 height 9
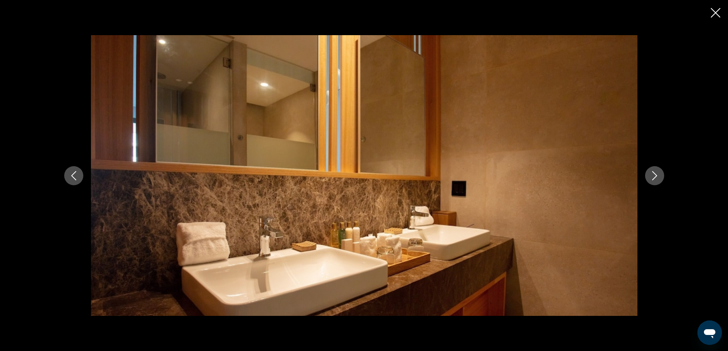
click at [657, 176] on icon "Next image" at bounding box center [654, 175] width 5 height 9
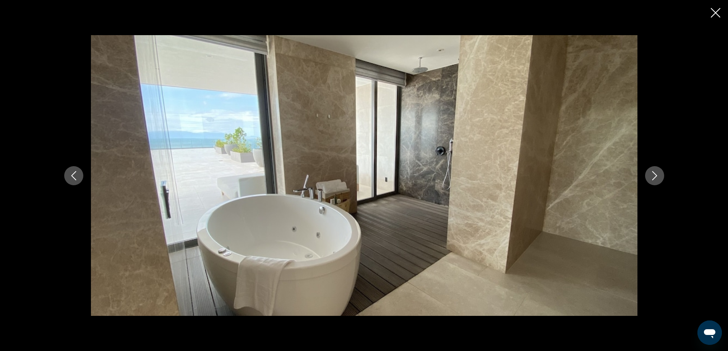
click at [657, 176] on icon "Next image" at bounding box center [654, 175] width 5 height 9
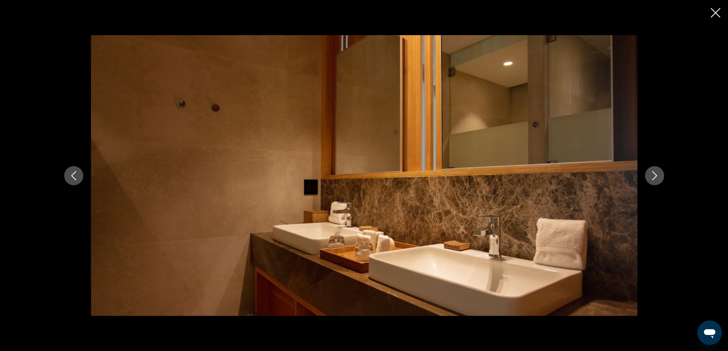
click at [657, 176] on icon "Next image" at bounding box center [654, 175] width 5 height 9
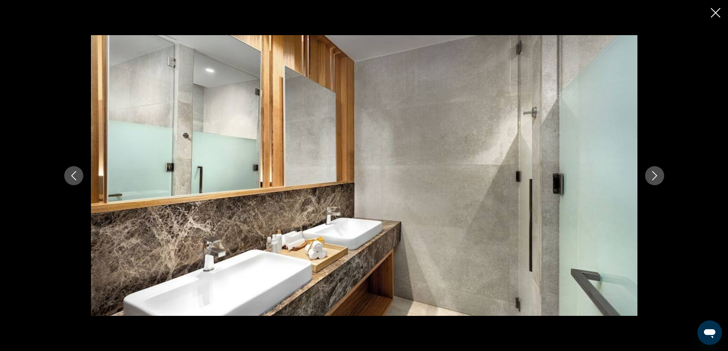
click at [657, 176] on icon "Next image" at bounding box center [654, 175] width 5 height 9
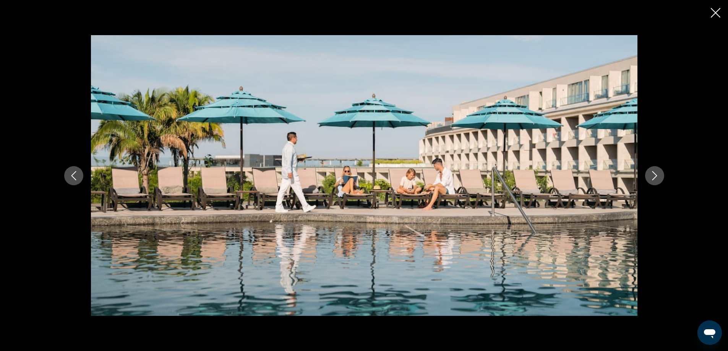
click at [657, 176] on icon "Next image" at bounding box center [654, 175] width 5 height 9
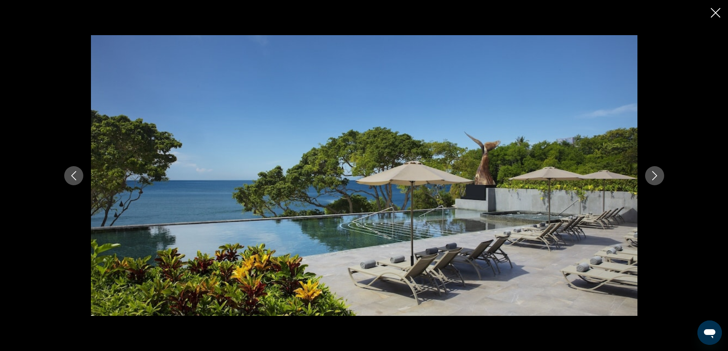
click at [657, 176] on icon "Next image" at bounding box center [654, 175] width 5 height 9
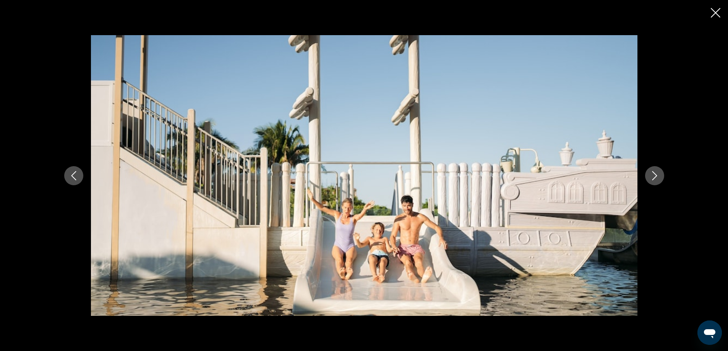
click at [657, 176] on icon "Next image" at bounding box center [654, 175] width 5 height 9
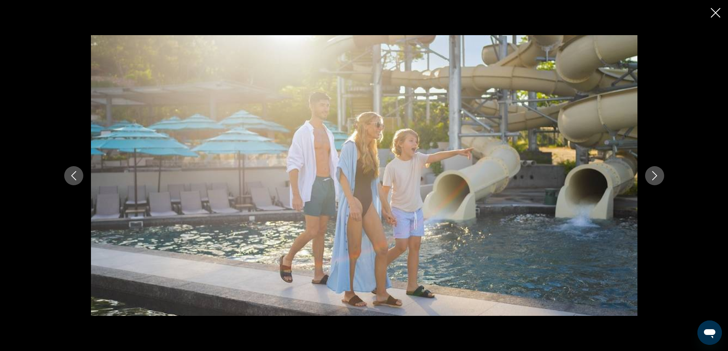
click at [657, 176] on icon "Next image" at bounding box center [654, 175] width 5 height 9
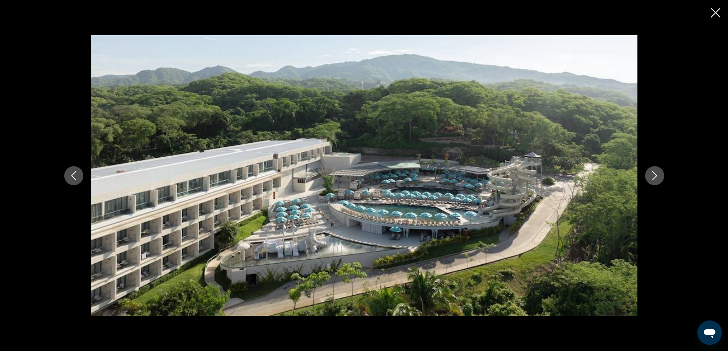
click at [657, 176] on icon "Next image" at bounding box center [654, 175] width 5 height 9
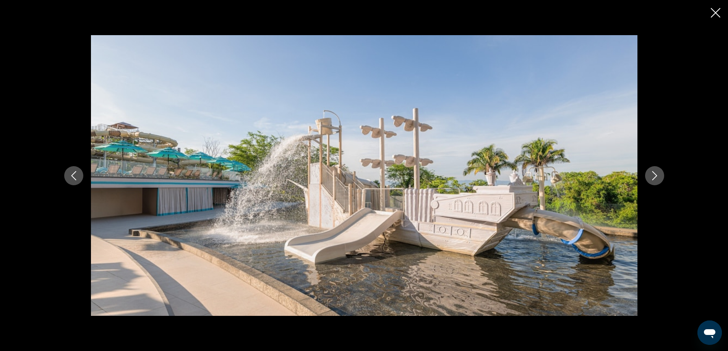
click at [657, 176] on icon "Next image" at bounding box center [654, 175] width 5 height 9
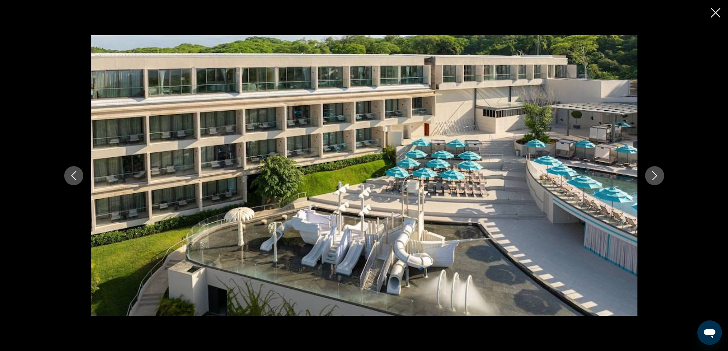
click at [657, 176] on icon "Next image" at bounding box center [654, 175] width 5 height 9
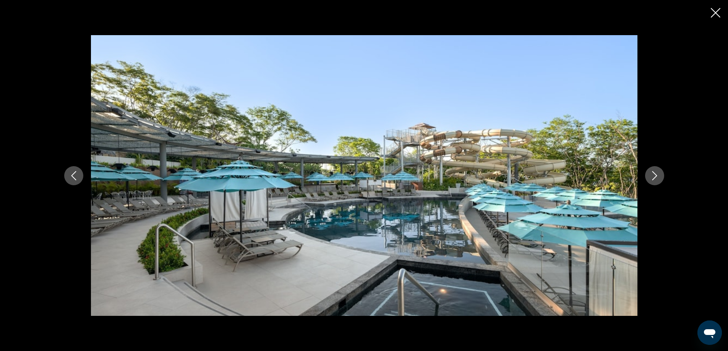
click at [657, 176] on icon "Next image" at bounding box center [654, 175] width 5 height 9
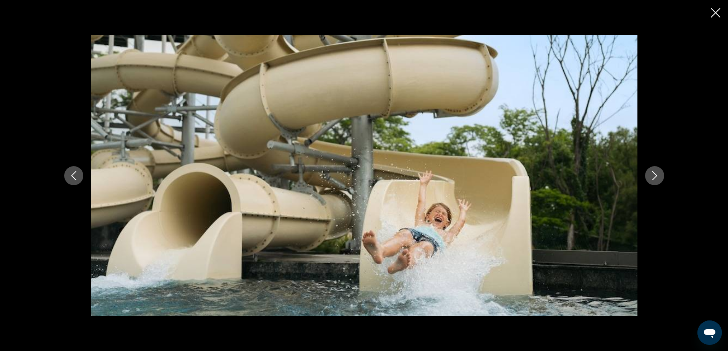
click at [657, 176] on icon "Next image" at bounding box center [654, 175] width 5 height 9
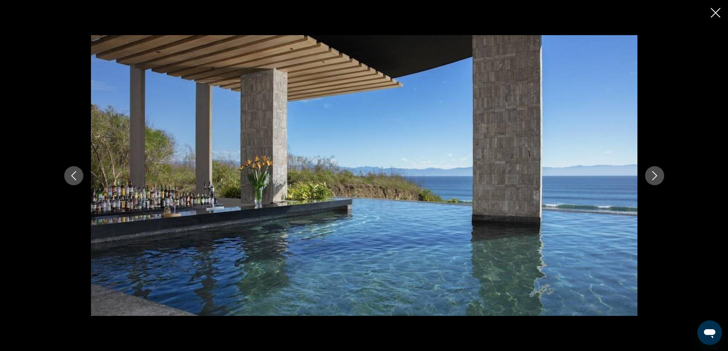
click at [657, 176] on icon "Next image" at bounding box center [654, 175] width 5 height 9
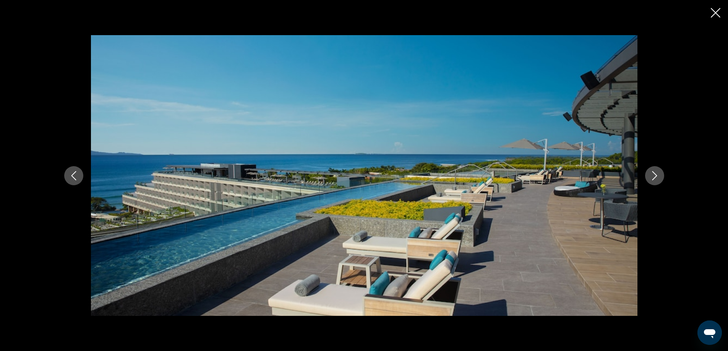
click at [657, 176] on icon "Next image" at bounding box center [654, 175] width 5 height 9
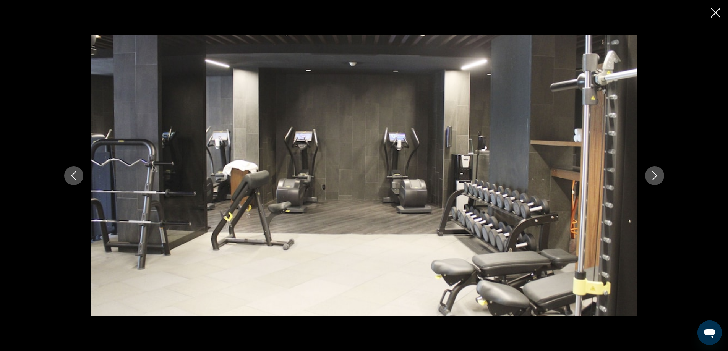
click at [657, 176] on icon "Next image" at bounding box center [654, 175] width 5 height 9
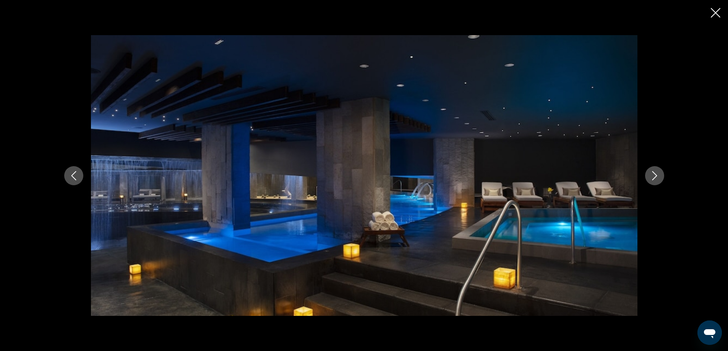
click at [657, 176] on icon "Next image" at bounding box center [654, 175] width 5 height 9
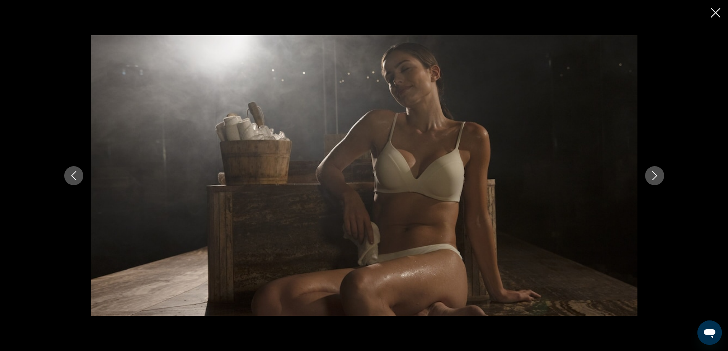
click at [657, 176] on icon "Next image" at bounding box center [654, 175] width 5 height 9
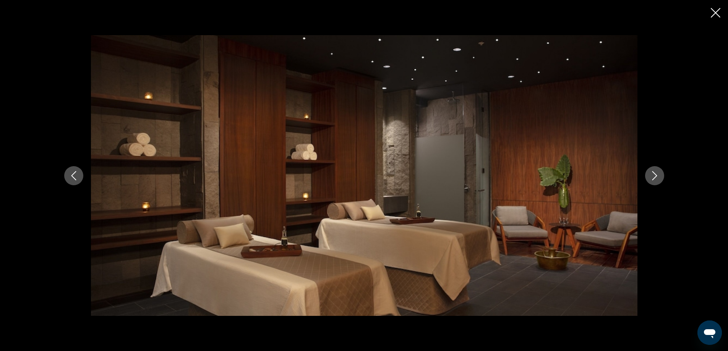
click at [657, 176] on icon "Next image" at bounding box center [654, 175] width 5 height 9
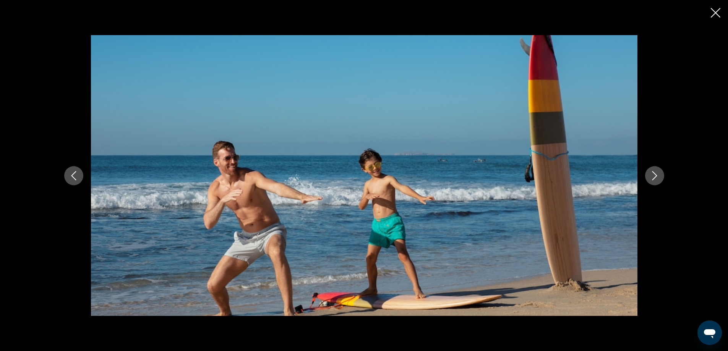
click at [657, 176] on icon "Next image" at bounding box center [654, 175] width 5 height 9
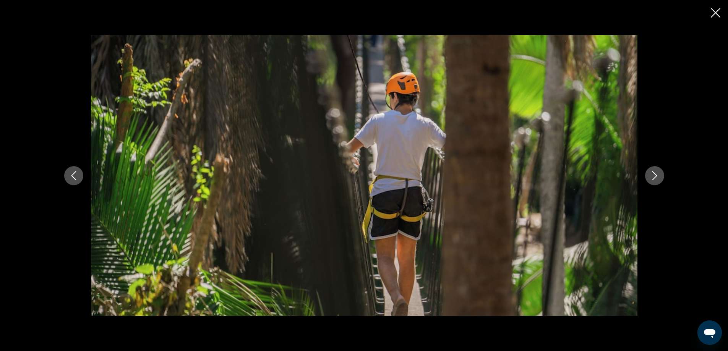
click at [657, 176] on icon "Next image" at bounding box center [654, 175] width 5 height 9
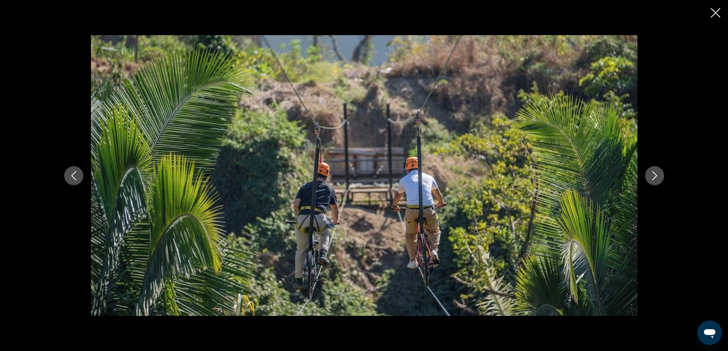
click at [657, 176] on icon "Next image" at bounding box center [654, 175] width 5 height 9
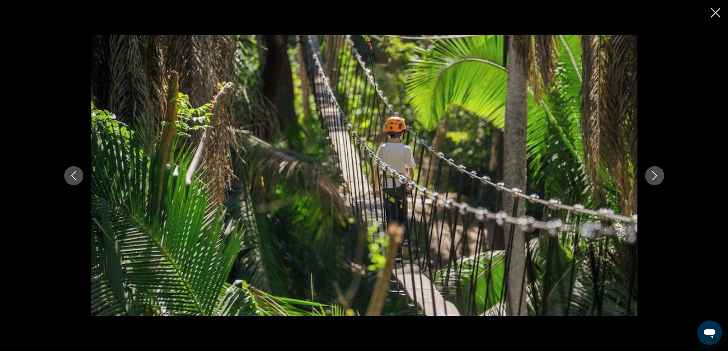
click at [657, 176] on icon "Next image" at bounding box center [654, 175] width 5 height 9
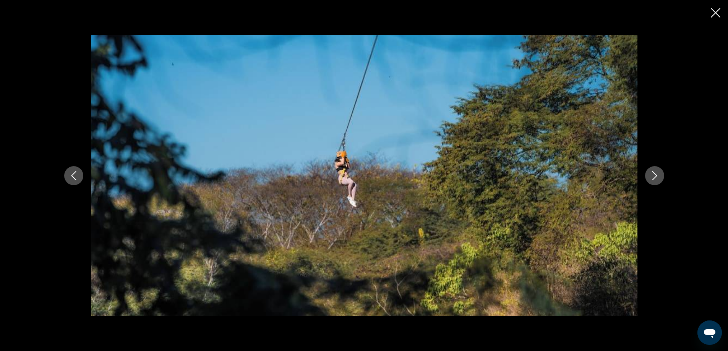
click at [657, 176] on icon "Next image" at bounding box center [654, 175] width 5 height 9
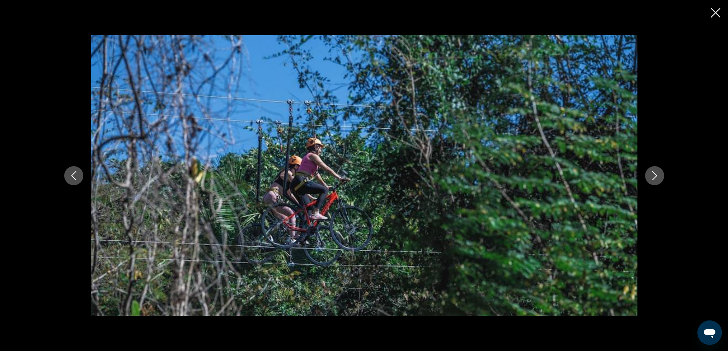
click at [657, 176] on icon "Next image" at bounding box center [654, 175] width 5 height 9
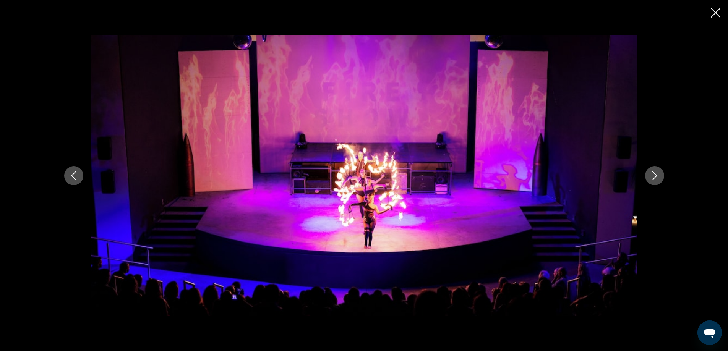
click at [657, 176] on icon "Next image" at bounding box center [654, 175] width 5 height 9
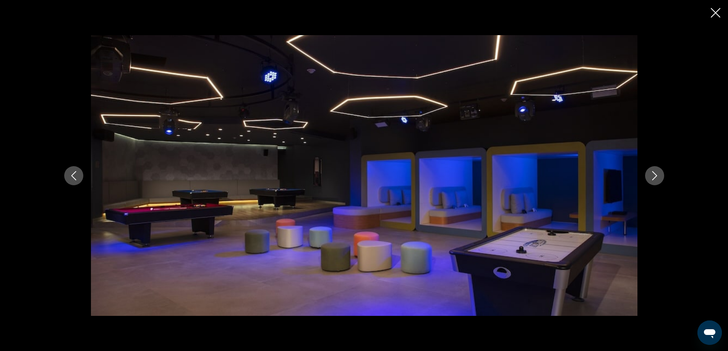
click at [657, 176] on icon "Next image" at bounding box center [654, 175] width 5 height 9
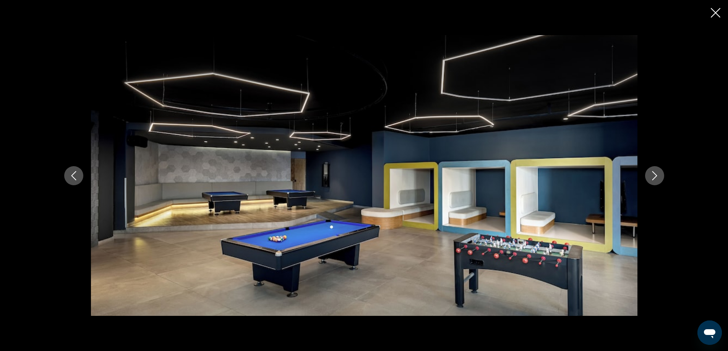
click at [657, 176] on icon "Next image" at bounding box center [654, 175] width 5 height 9
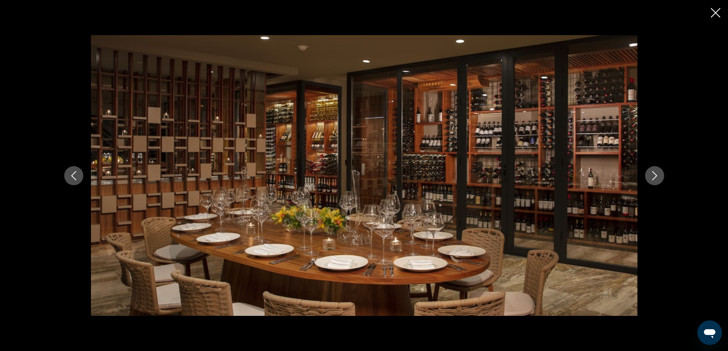
click at [657, 176] on icon "Next image" at bounding box center [654, 175] width 5 height 9
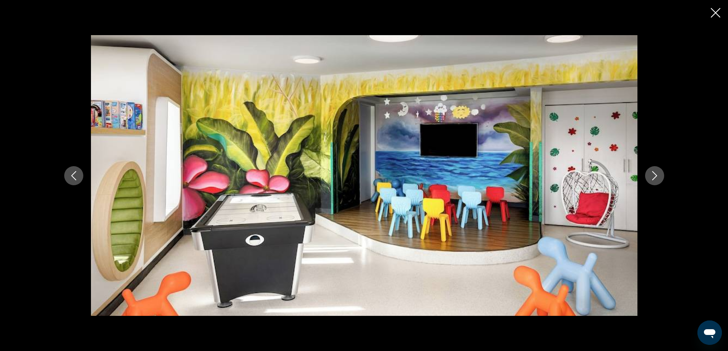
click at [657, 176] on icon "Next image" at bounding box center [654, 175] width 5 height 9
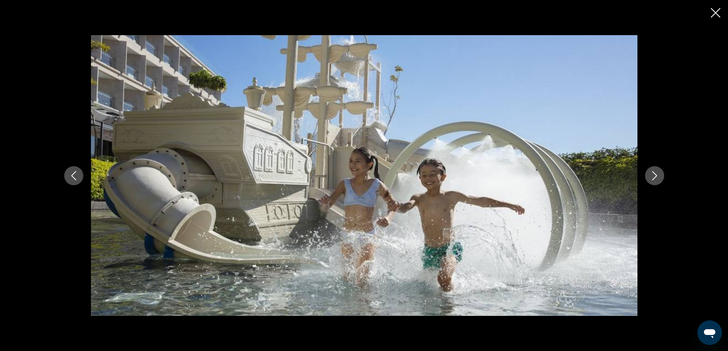
click at [657, 176] on icon "Next image" at bounding box center [654, 175] width 5 height 9
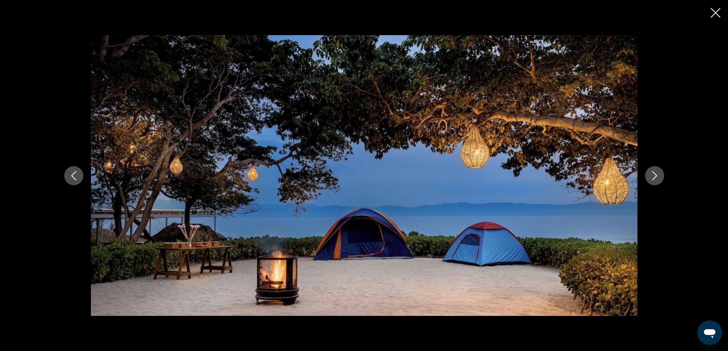
click at [657, 176] on icon "Next image" at bounding box center [654, 175] width 5 height 9
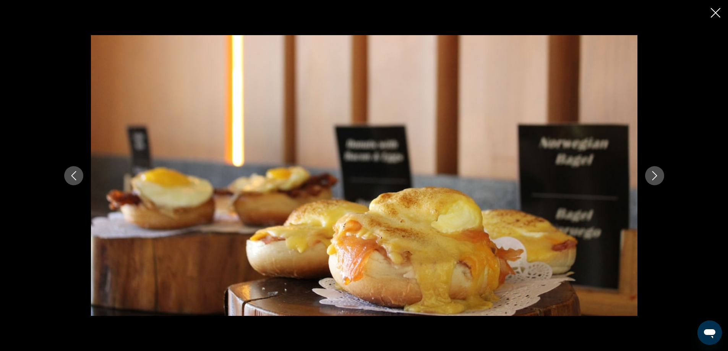
click at [657, 176] on icon "Next image" at bounding box center [654, 175] width 5 height 9
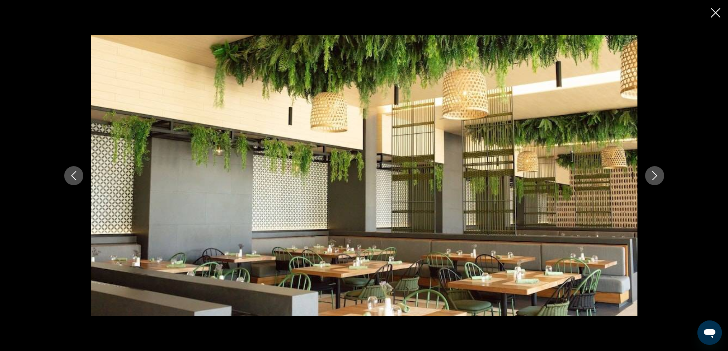
click at [657, 176] on icon "Next image" at bounding box center [654, 175] width 5 height 9
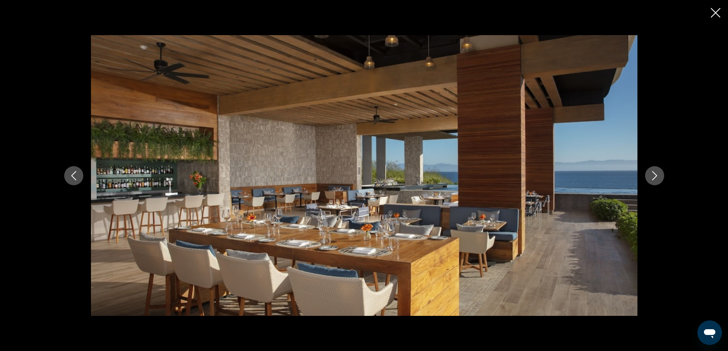
click at [657, 176] on icon "Next image" at bounding box center [654, 175] width 5 height 9
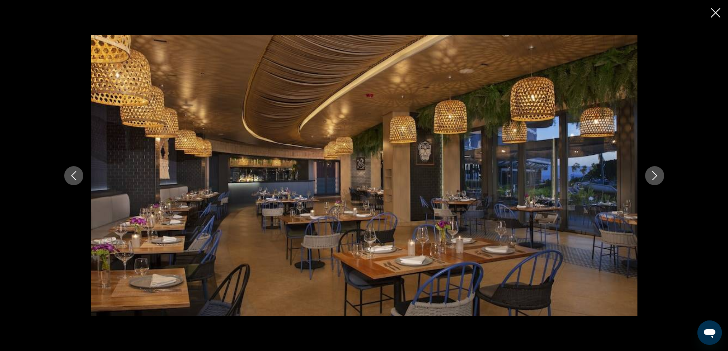
click at [657, 176] on icon "Next image" at bounding box center [654, 175] width 5 height 9
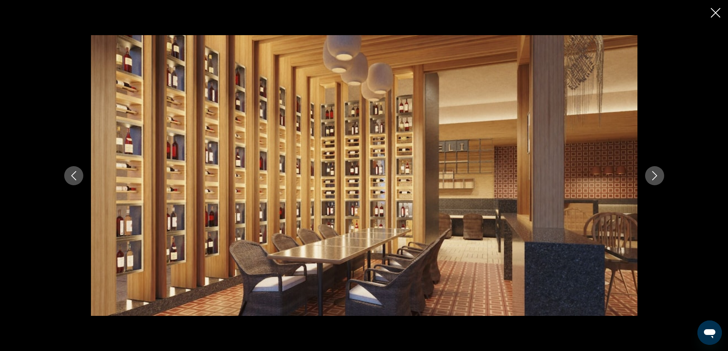
click at [657, 176] on icon "Next image" at bounding box center [654, 175] width 5 height 9
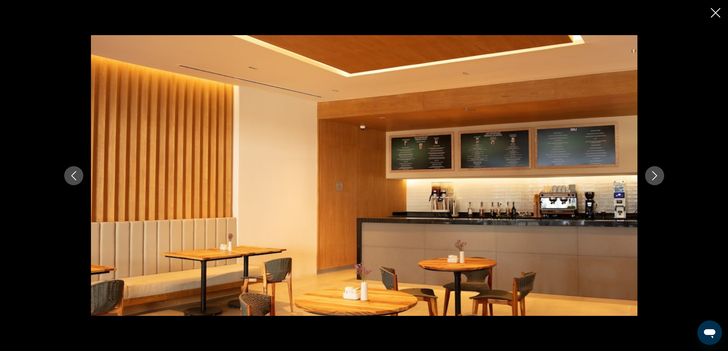
click at [657, 176] on icon "Next image" at bounding box center [654, 175] width 5 height 9
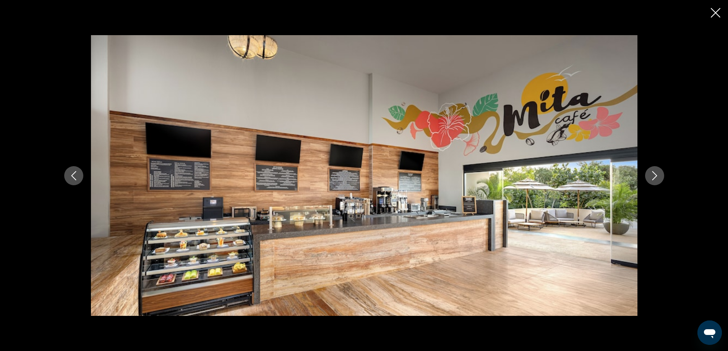
click at [657, 176] on icon "Next image" at bounding box center [654, 175] width 5 height 9
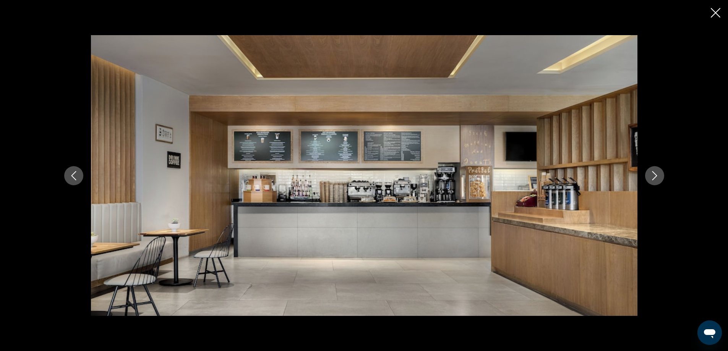
click at [657, 176] on icon "Next image" at bounding box center [654, 175] width 5 height 9
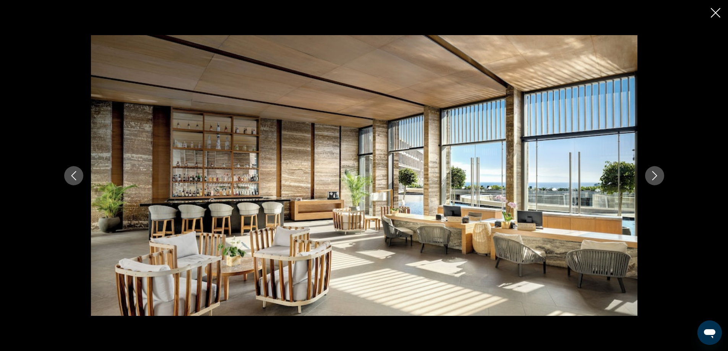
click at [657, 176] on icon "Next image" at bounding box center [654, 175] width 5 height 9
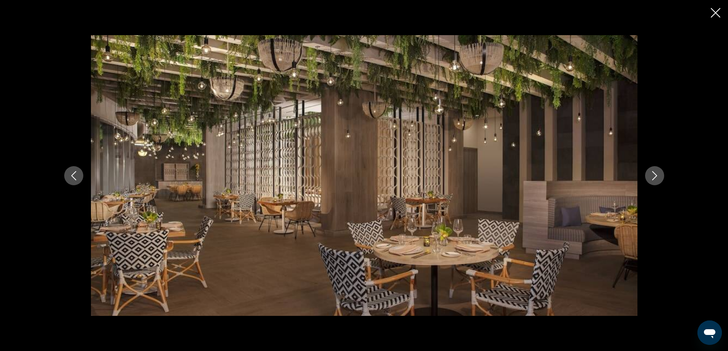
click at [657, 176] on icon "Next image" at bounding box center [654, 175] width 5 height 9
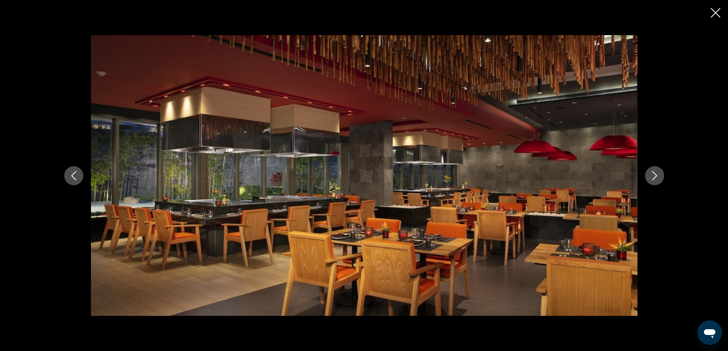
click at [657, 176] on icon "Next image" at bounding box center [654, 175] width 5 height 9
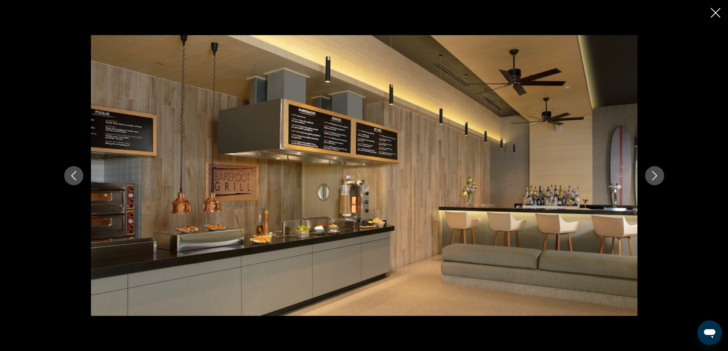
click at [657, 176] on icon "Next image" at bounding box center [654, 175] width 5 height 9
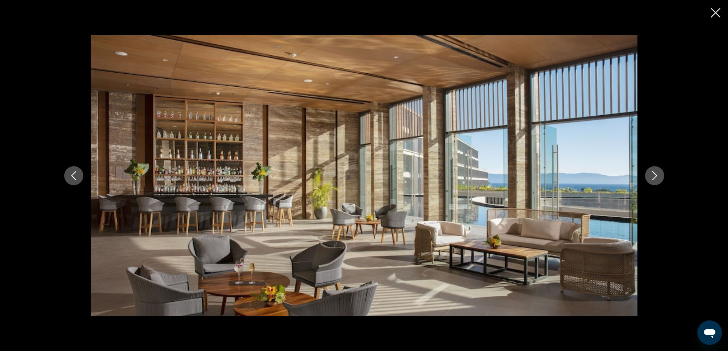
click at [657, 176] on icon "Next image" at bounding box center [654, 175] width 5 height 9
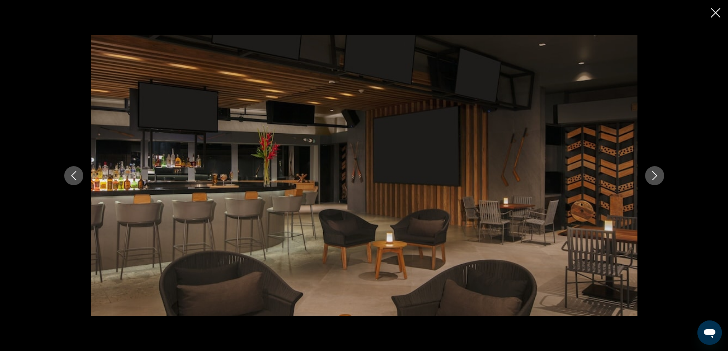
click at [657, 176] on icon "Next image" at bounding box center [654, 175] width 5 height 9
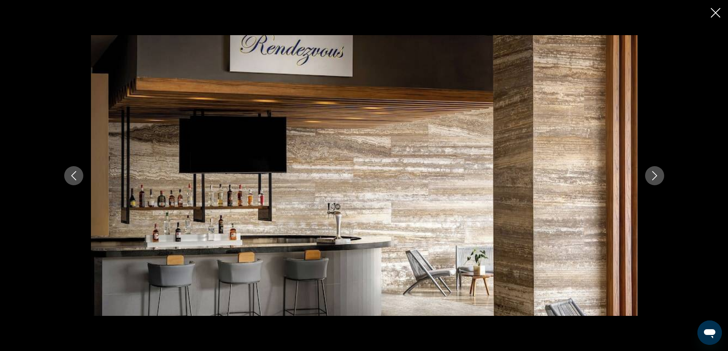
click at [657, 176] on icon "Next image" at bounding box center [654, 175] width 5 height 9
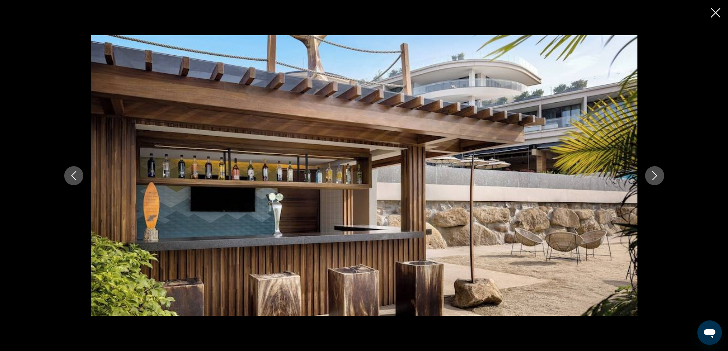
click at [657, 176] on icon "Next image" at bounding box center [654, 175] width 5 height 9
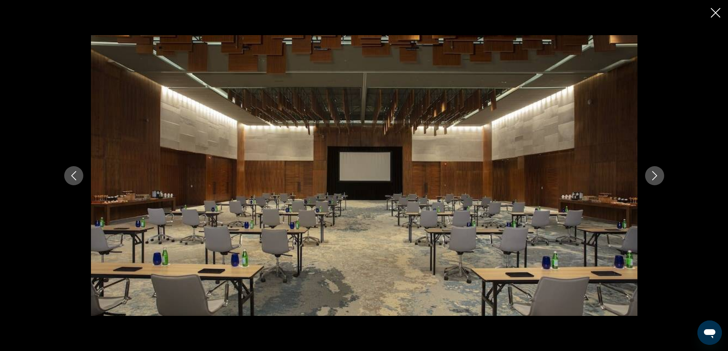
click at [657, 176] on icon "Next image" at bounding box center [654, 175] width 5 height 9
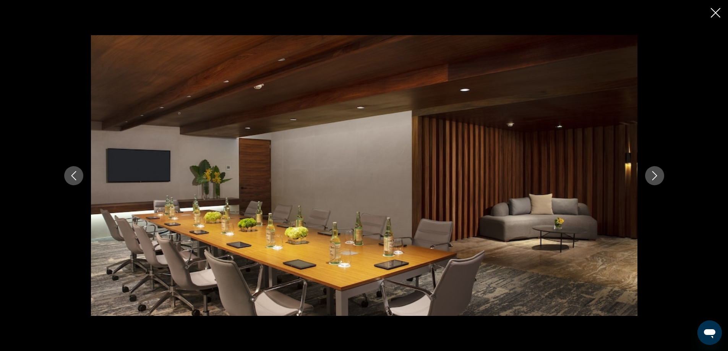
click at [657, 176] on icon "Next image" at bounding box center [654, 175] width 5 height 9
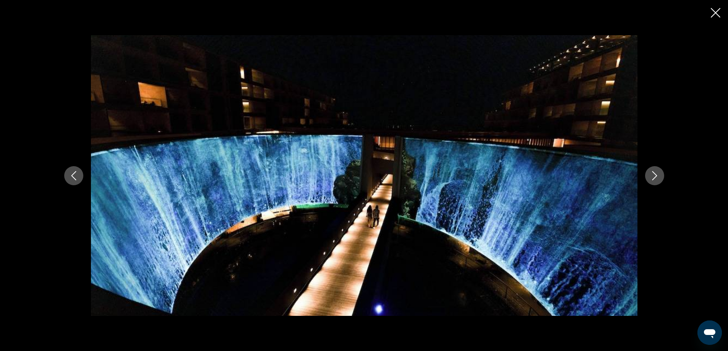
click at [657, 176] on icon "Next image" at bounding box center [654, 175] width 5 height 9
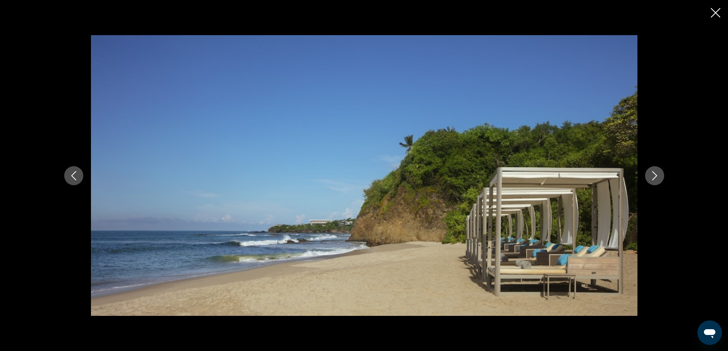
click at [657, 176] on icon "Next image" at bounding box center [654, 175] width 5 height 9
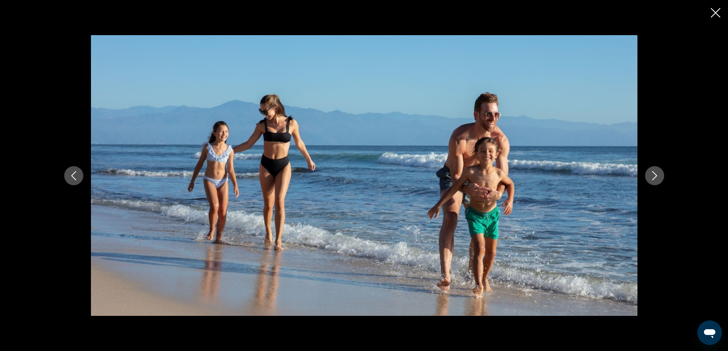
click at [657, 176] on icon "Next image" at bounding box center [654, 175] width 5 height 9
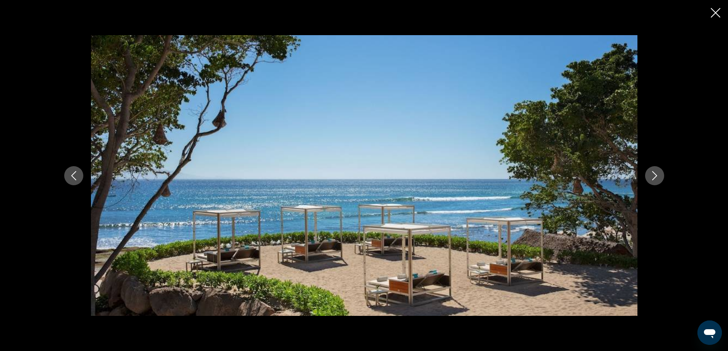
click at [657, 176] on icon "Next image" at bounding box center [654, 175] width 5 height 9
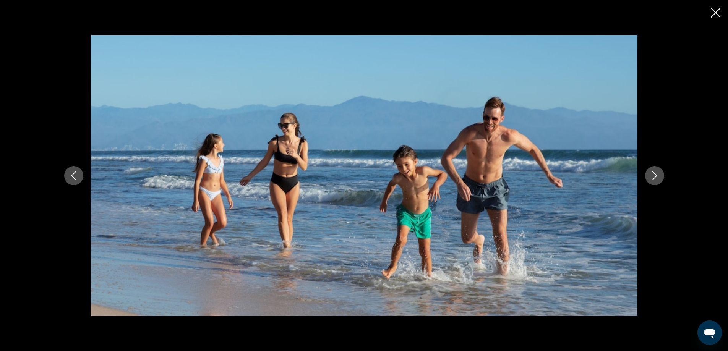
click at [657, 176] on icon "Next image" at bounding box center [654, 175] width 5 height 9
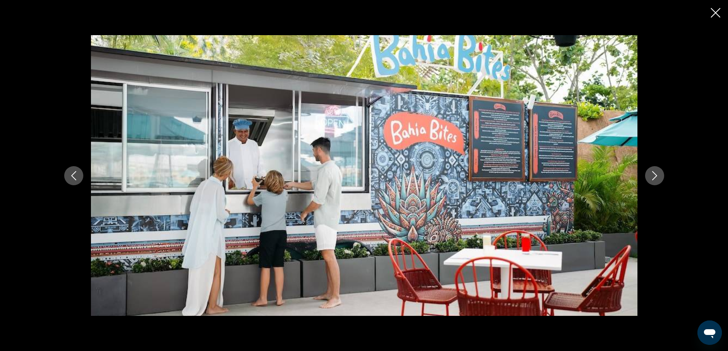
click at [657, 176] on icon "Next image" at bounding box center [654, 175] width 5 height 9
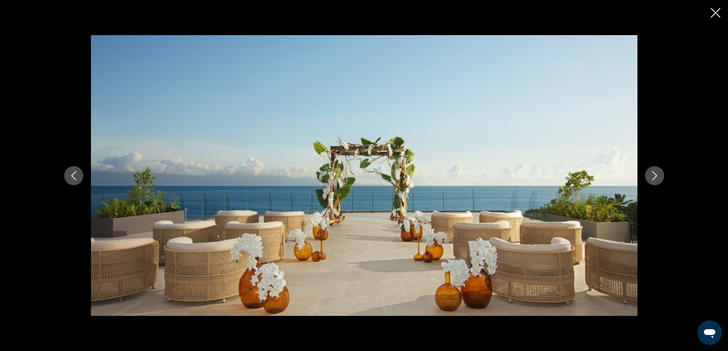
click at [657, 176] on icon "Next image" at bounding box center [654, 175] width 5 height 9
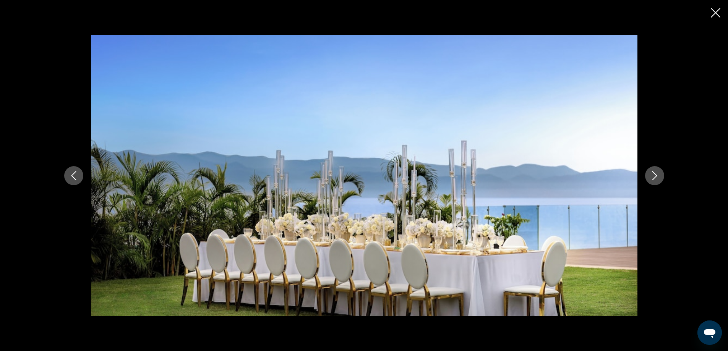
click at [657, 176] on icon "Next image" at bounding box center [654, 175] width 5 height 9
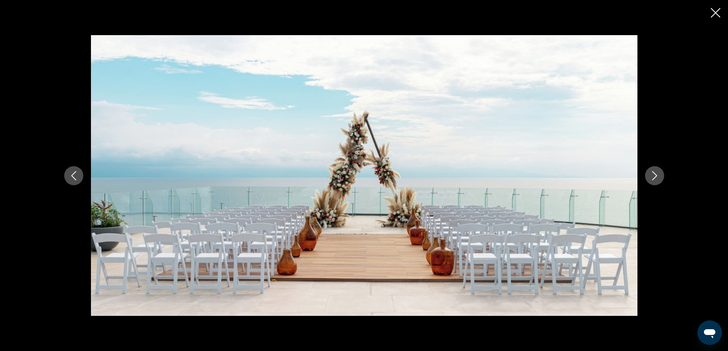
click at [657, 176] on icon "Next image" at bounding box center [654, 175] width 5 height 9
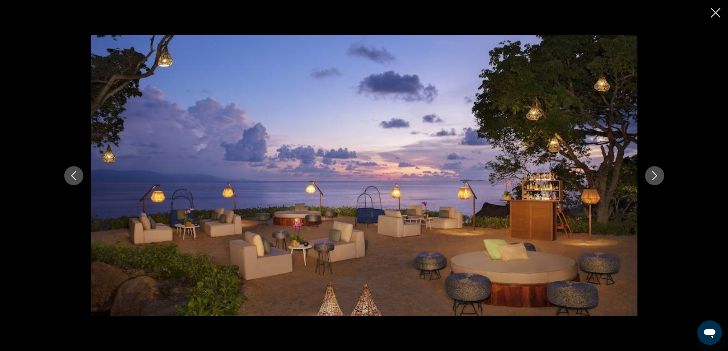
click at [657, 176] on icon "Next image" at bounding box center [654, 175] width 5 height 9
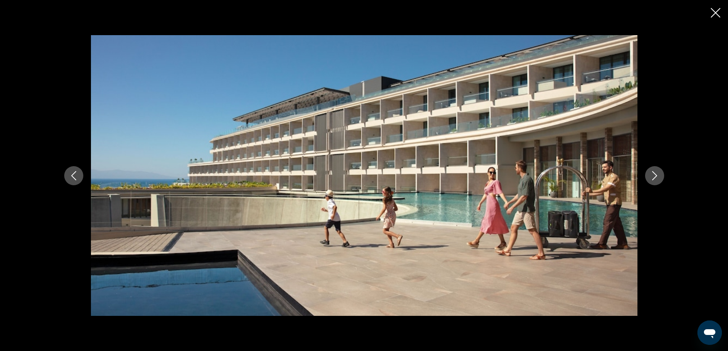
click at [657, 176] on icon "Next image" at bounding box center [654, 175] width 5 height 9
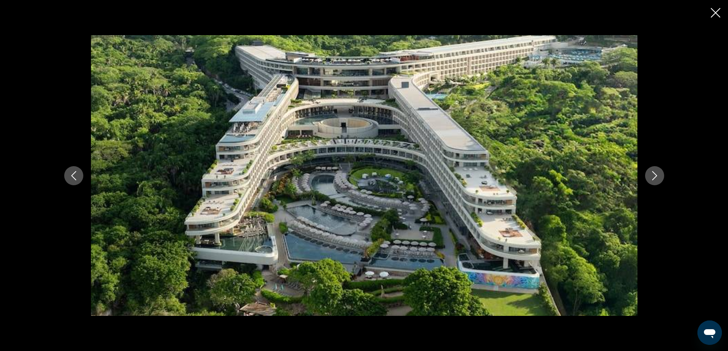
click at [657, 176] on icon "Next image" at bounding box center [654, 175] width 5 height 9
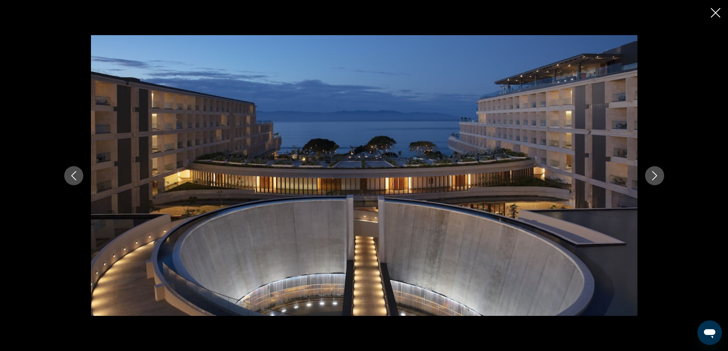
click at [657, 176] on icon "Next image" at bounding box center [654, 175] width 5 height 9
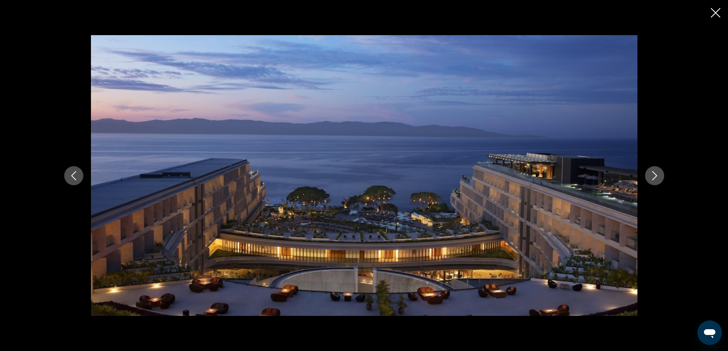
click at [657, 176] on icon "Next image" at bounding box center [654, 175] width 5 height 9
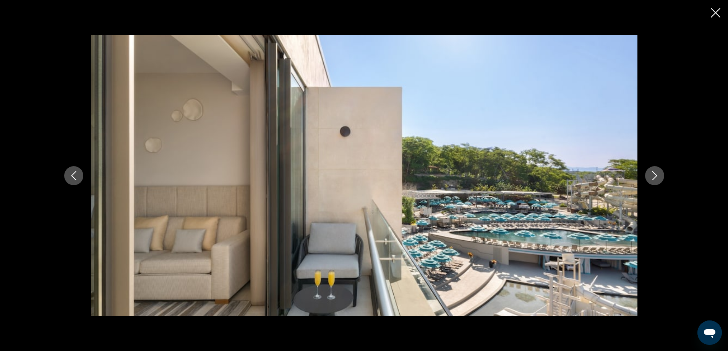
click at [657, 176] on icon "Next image" at bounding box center [654, 175] width 5 height 9
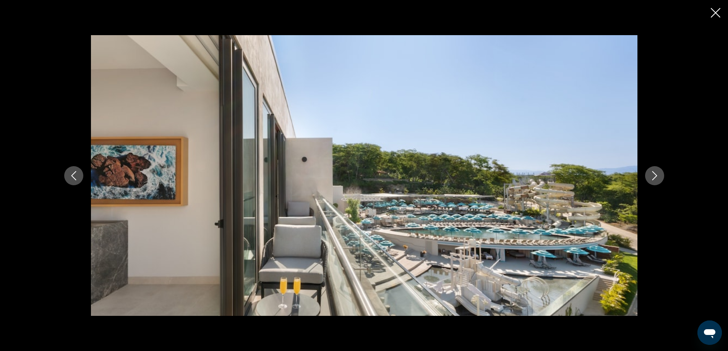
click at [657, 176] on icon "Next image" at bounding box center [654, 175] width 5 height 9
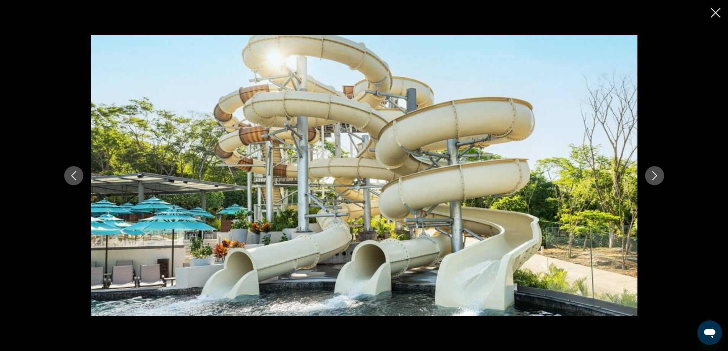
click at [657, 176] on icon "Next image" at bounding box center [654, 175] width 5 height 9
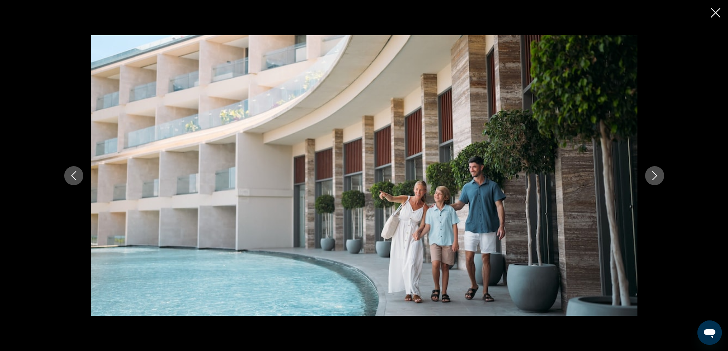
click at [657, 176] on icon "Next image" at bounding box center [654, 175] width 5 height 9
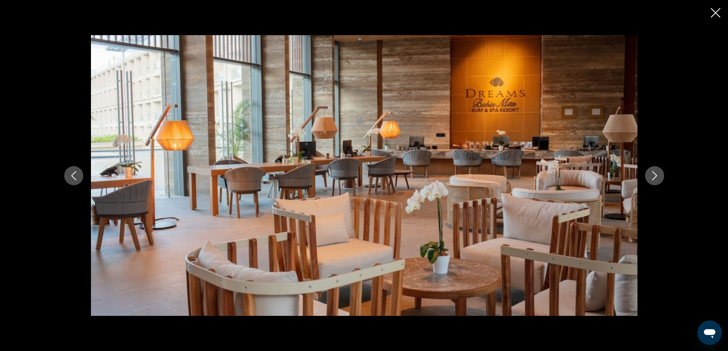
click at [657, 176] on icon "Next image" at bounding box center [654, 175] width 5 height 9
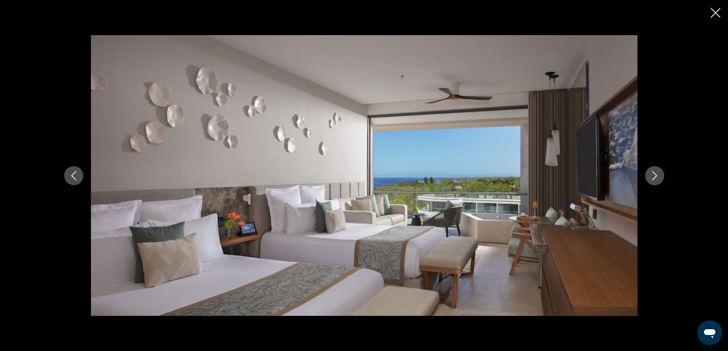
click at [657, 176] on icon "Next image" at bounding box center [654, 175] width 5 height 9
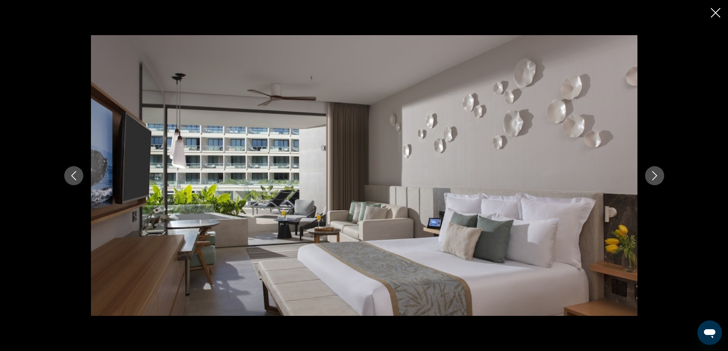
click at [657, 176] on icon "Next image" at bounding box center [654, 175] width 5 height 9
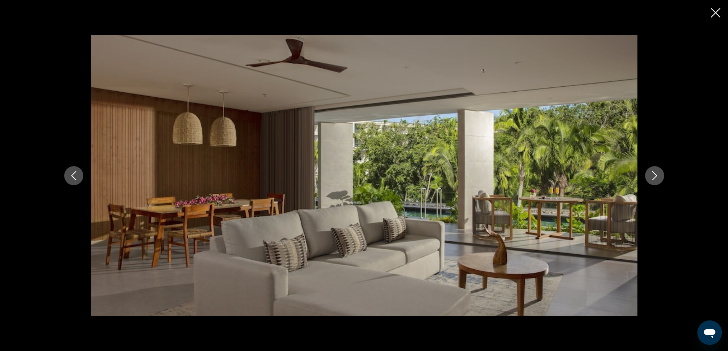
click at [657, 176] on icon "Next image" at bounding box center [654, 175] width 5 height 9
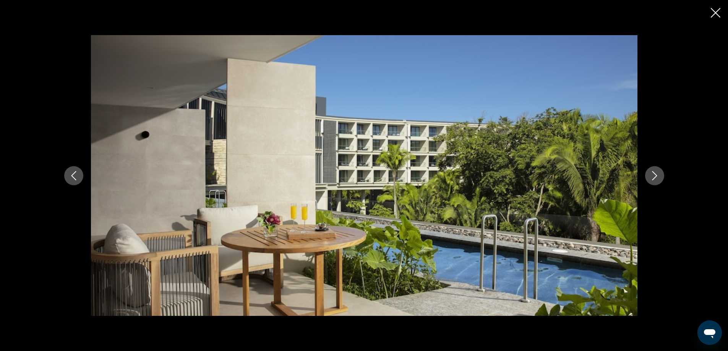
click at [657, 176] on icon "Next image" at bounding box center [654, 175] width 5 height 9
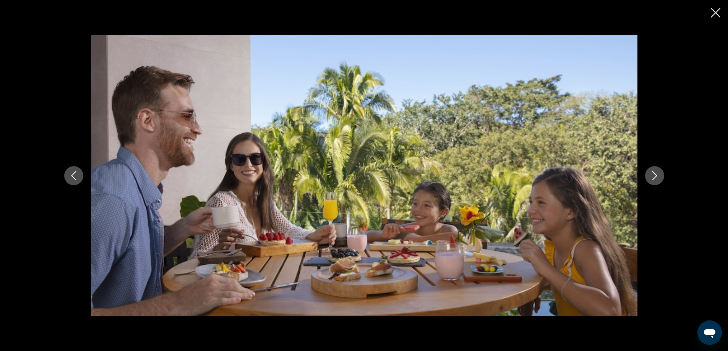
click at [657, 176] on icon "Next image" at bounding box center [654, 175] width 5 height 9
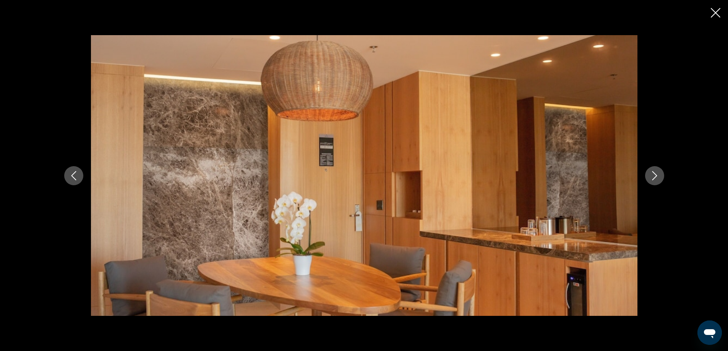
click at [657, 176] on icon "Next image" at bounding box center [654, 175] width 5 height 9
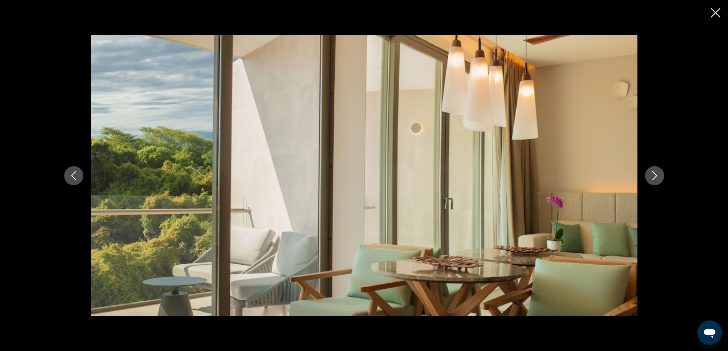
click at [657, 176] on icon "Next image" at bounding box center [654, 175] width 5 height 9
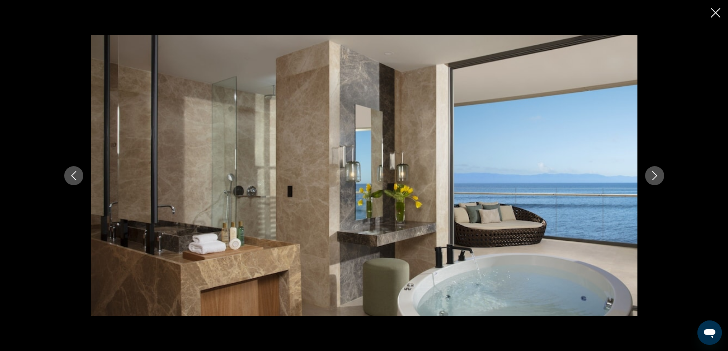
click at [657, 176] on icon "Next image" at bounding box center [654, 175] width 5 height 9
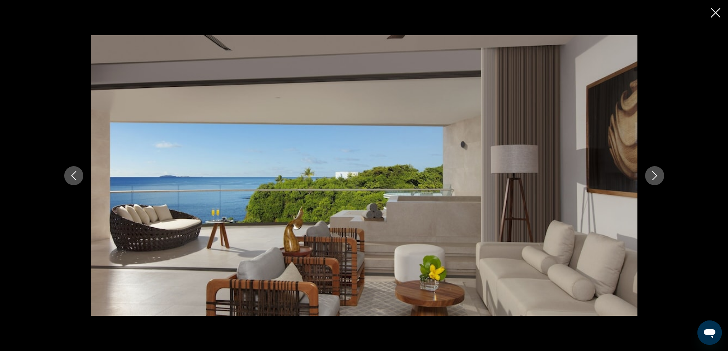
click at [657, 176] on icon "Next image" at bounding box center [654, 175] width 5 height 9
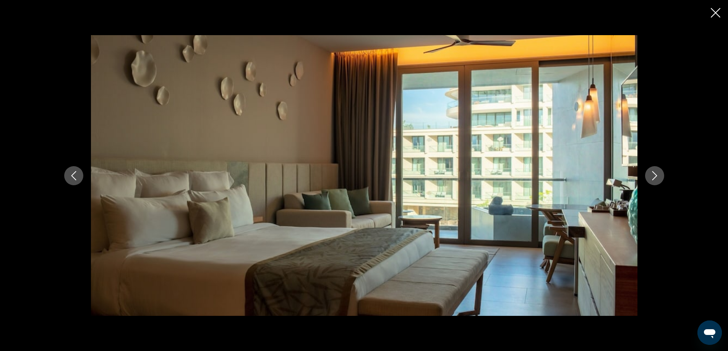
click at [657, 176] on icon "Next image" at bounding box center [654, 175] width 5 height 9
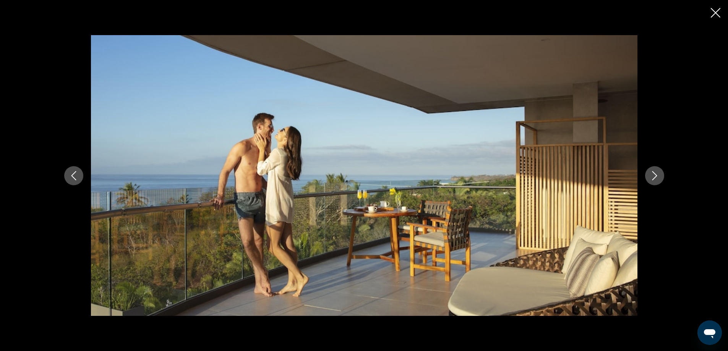
click at [718, 12] on icon "Close slideshow" at bounding box center [716, 13] width 10 height 10
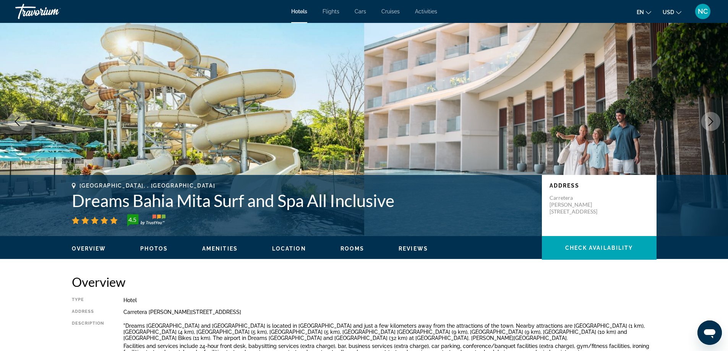
scroll to position [0, 0]
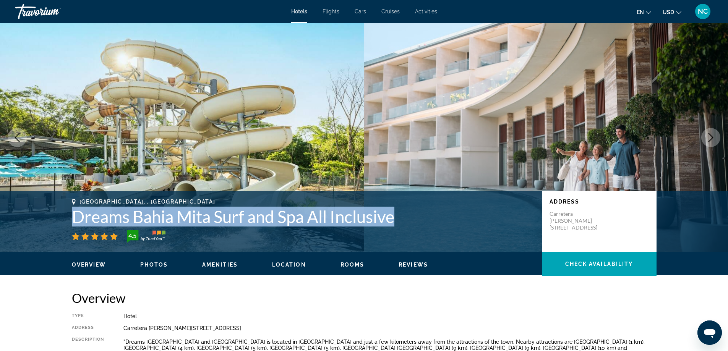
drag, startPoint x: 66, startPoint y: 214, endPoint x: 395, endPoint y: 223, distance: 329.0
click at [395, 223] on div "[GEOGRAPHIC_DATA], , [GEOGRAPHIC_DATA] Dreams [GEOGRAPHIC_DATA] Mita Surf and S…" at bounding box center [365, 222] width 616 height 46
copy h1 "Dreams Bahia Mita Surf and Spa All Inclusive"
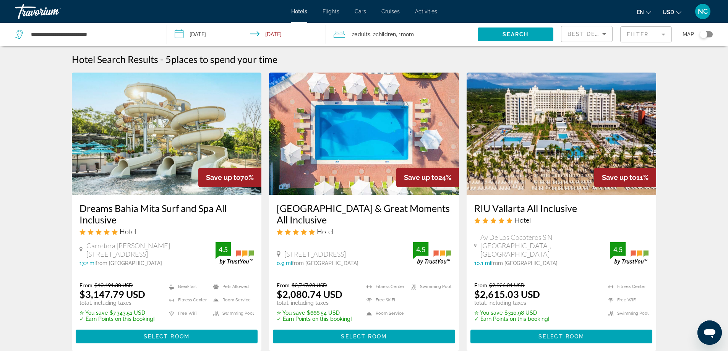
click at [165, 143] on img "Main content" at bounding box center [167, 134] width 190 height 122
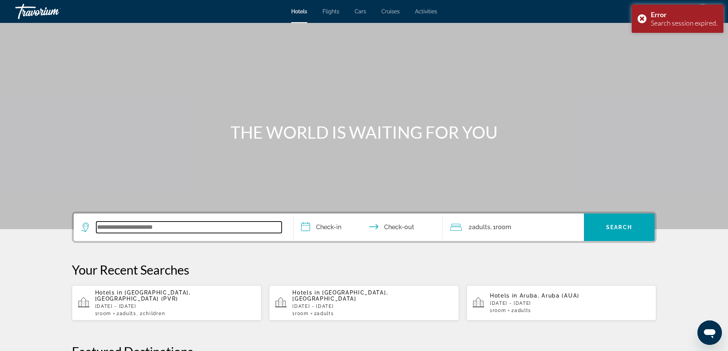
click at [123, 226] on input "Search widget" at bounding box center [188, 227] width 185 height 11
